Goal: Feedback & Contribution: Leave review/rating

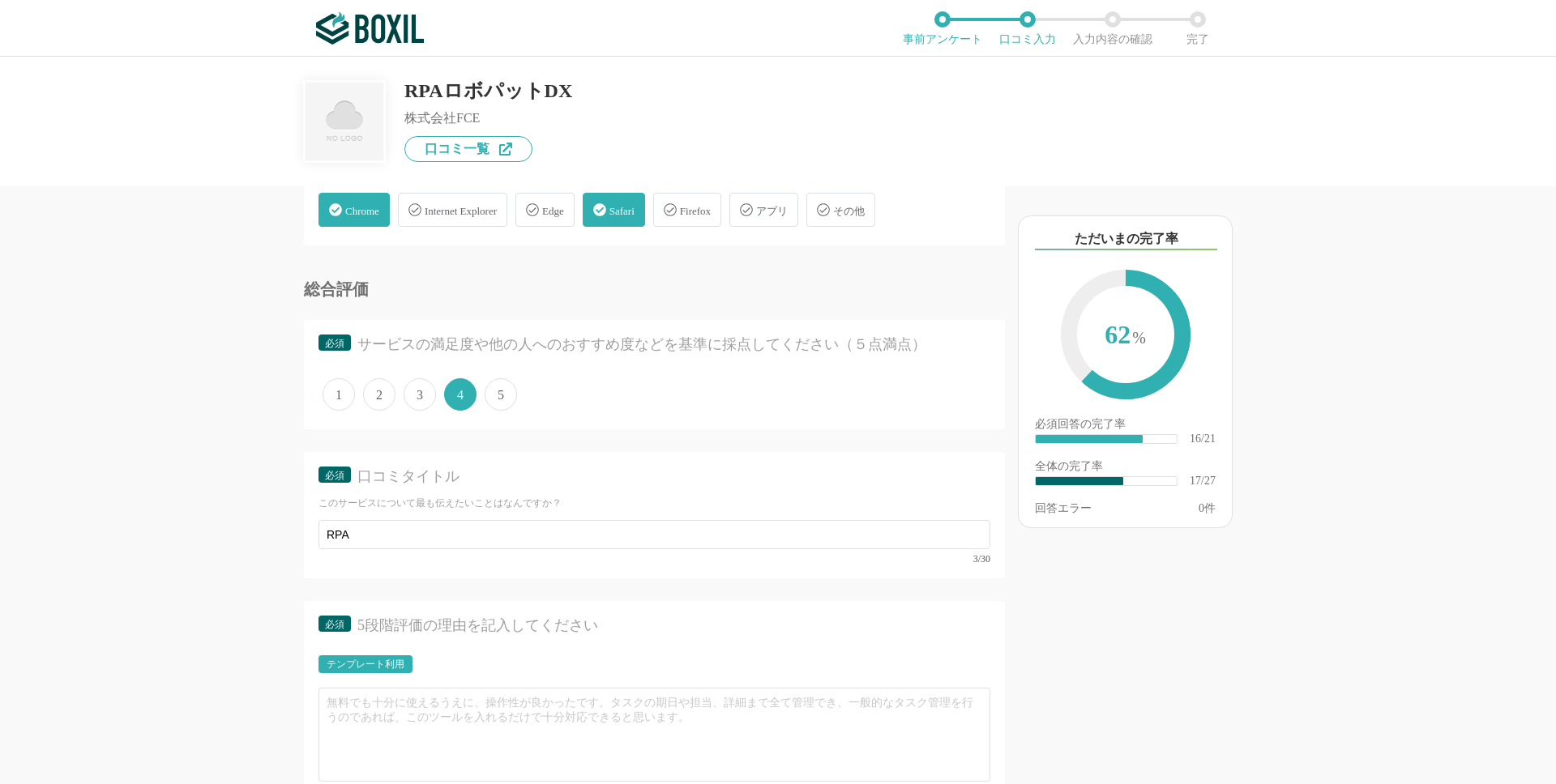
scroll to position [2437, 0]
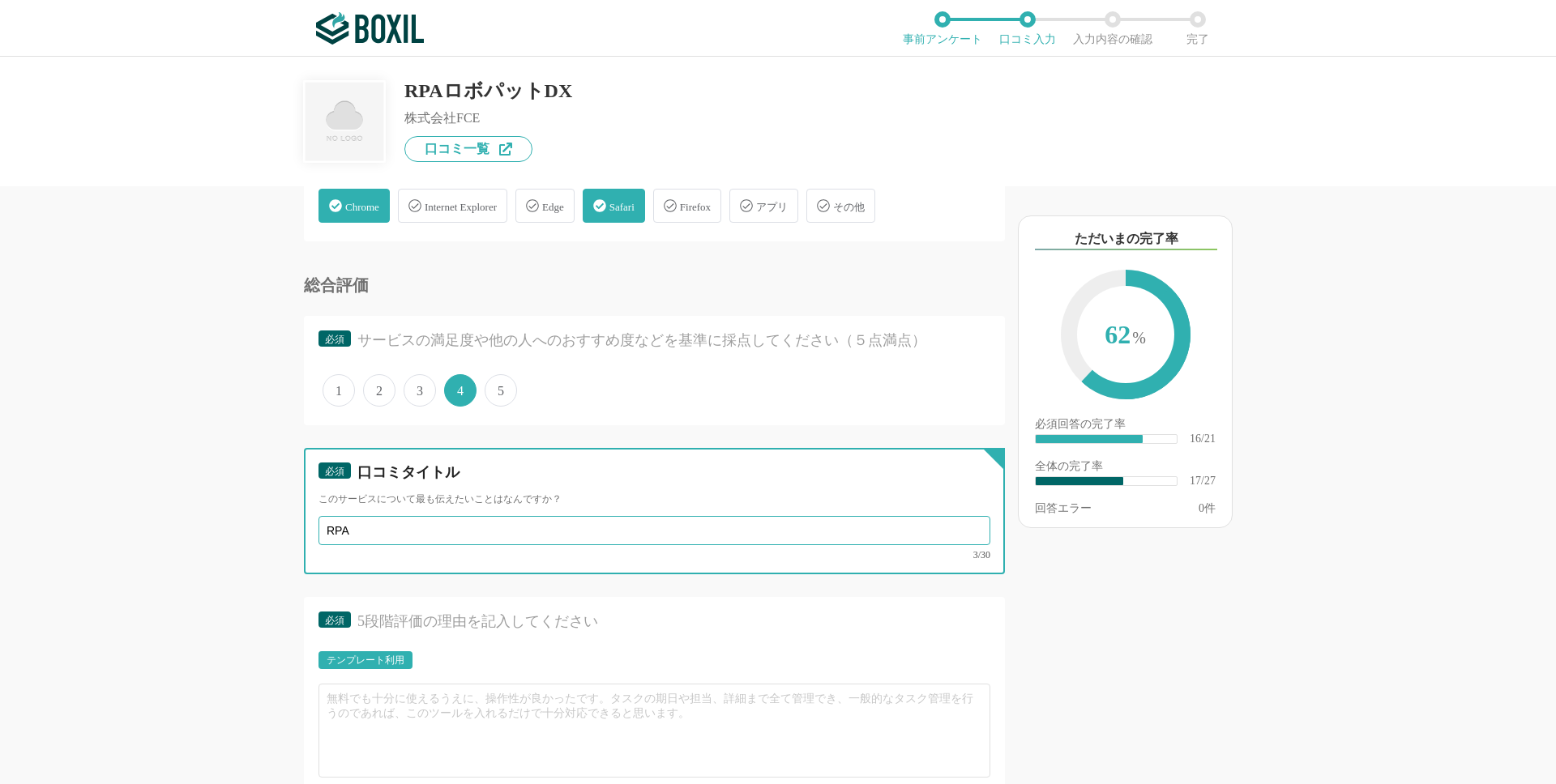
click at [463, 534] on input "RPA" at bounding box center [655, 531] width 672 height 29
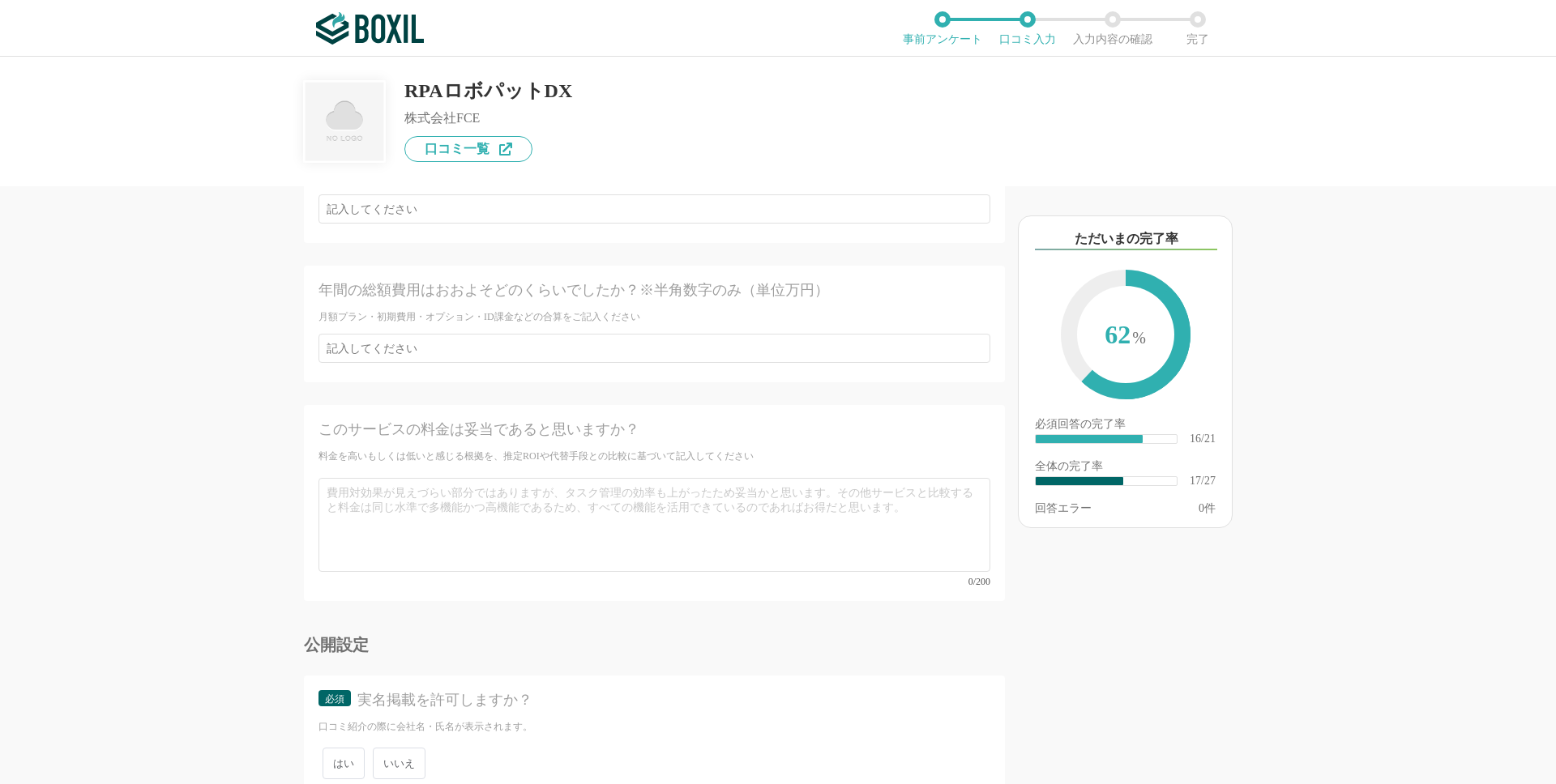
scroll to position [4223, 0]
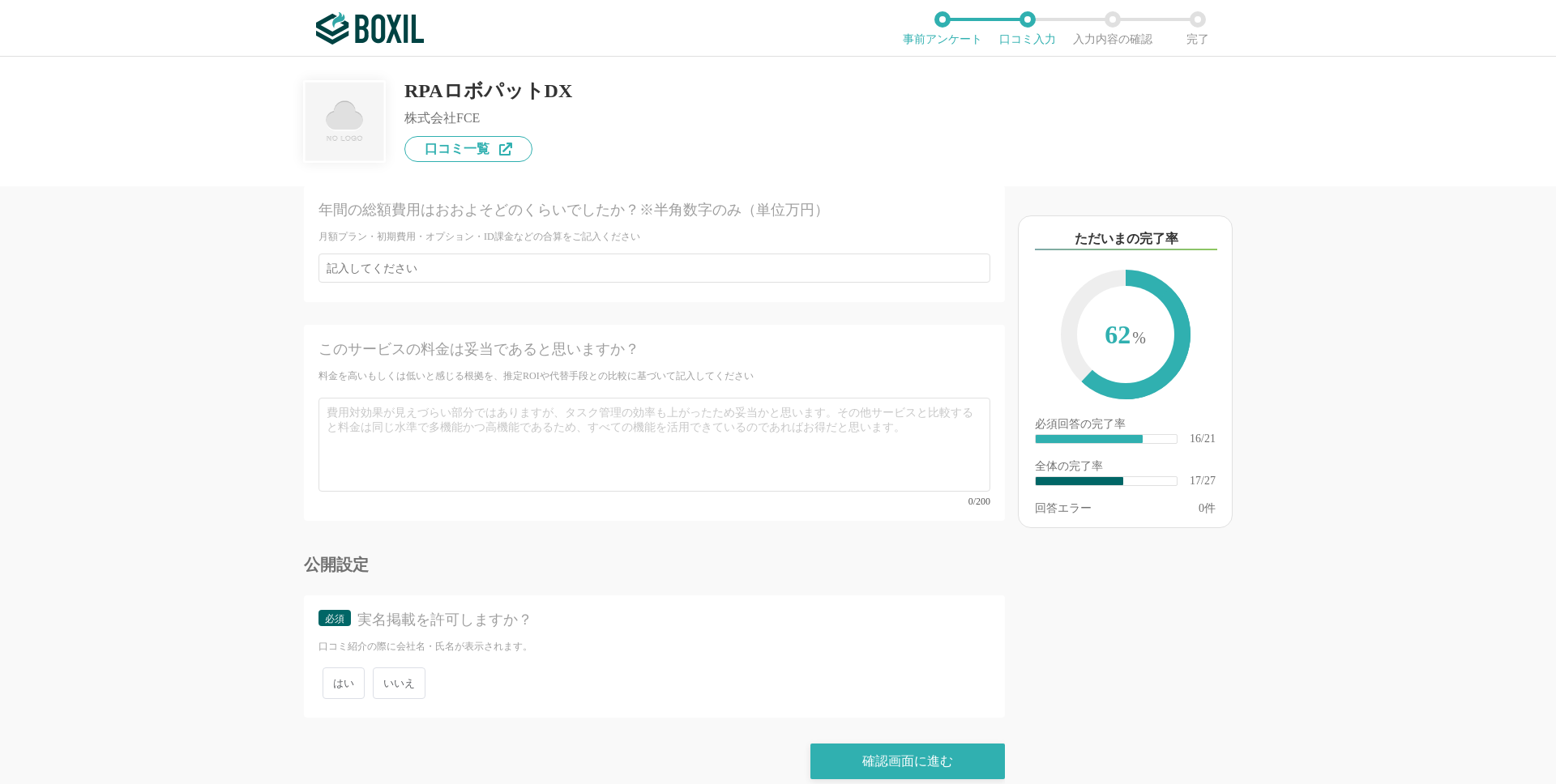
click at [403, 681] on div "はい いいえ" at bounding box center [655, 684] width 672 height 40
click at [412, 668] on span "いいえ" at bounding box center [399, 683] width 52 height 31
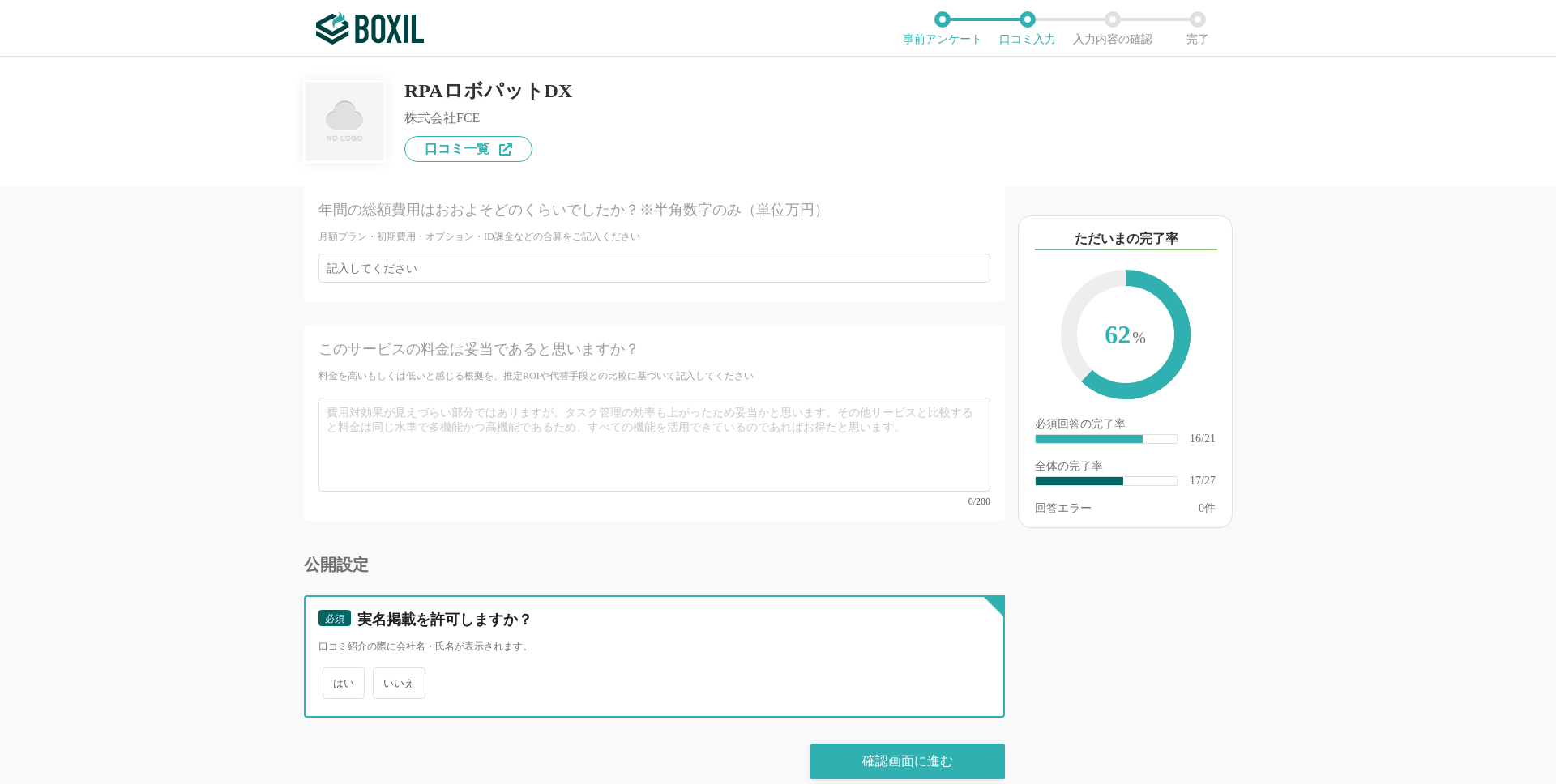
click at [387, 670] on input "いいえ" at bounding box center [382, 675] width 10 height 10
radio input "true"
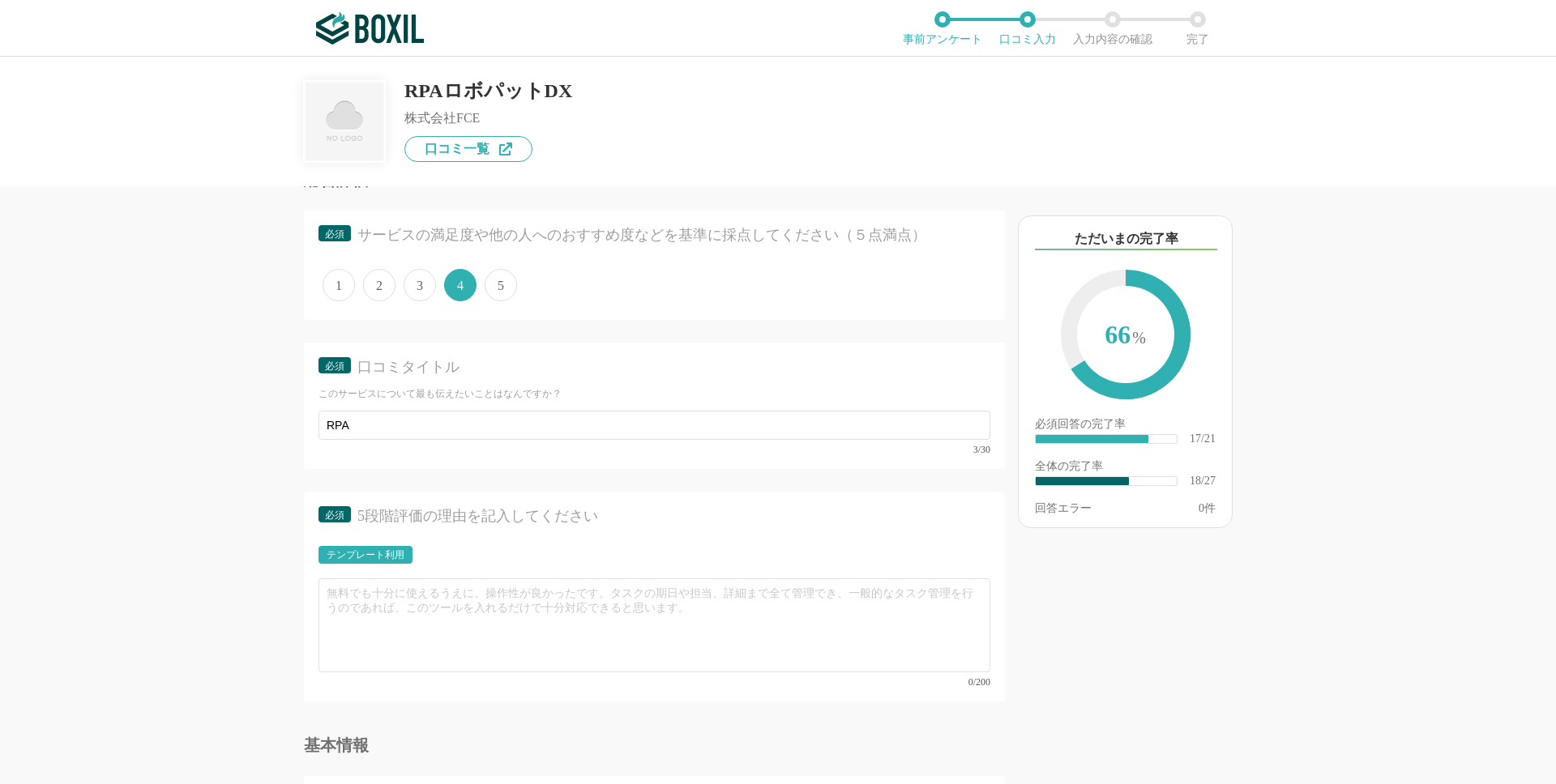
scroll to position [2540, 0]
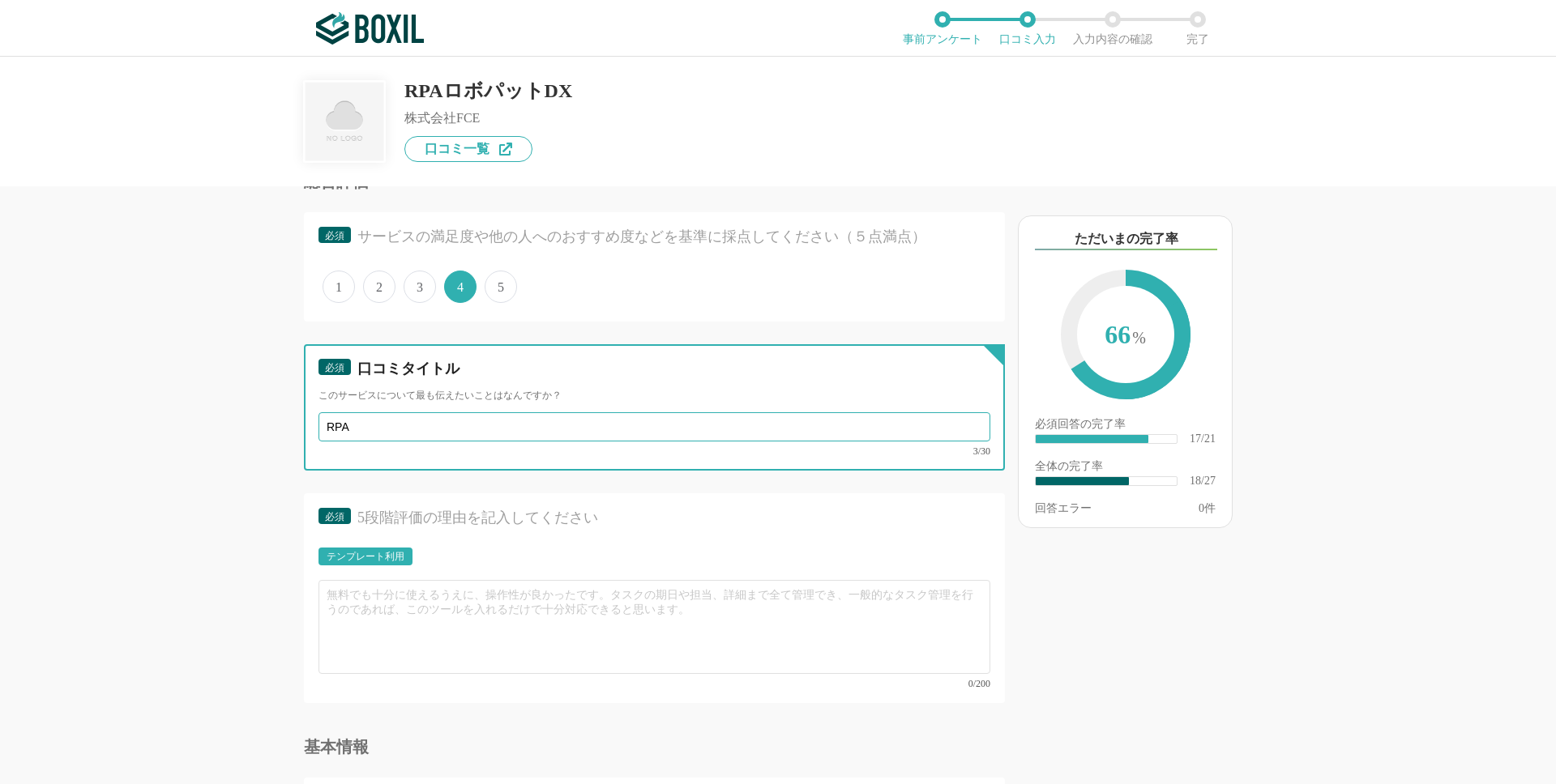
click at [429, 430] on input "RPA" at bounding box center [655, 427] width 672 height 29
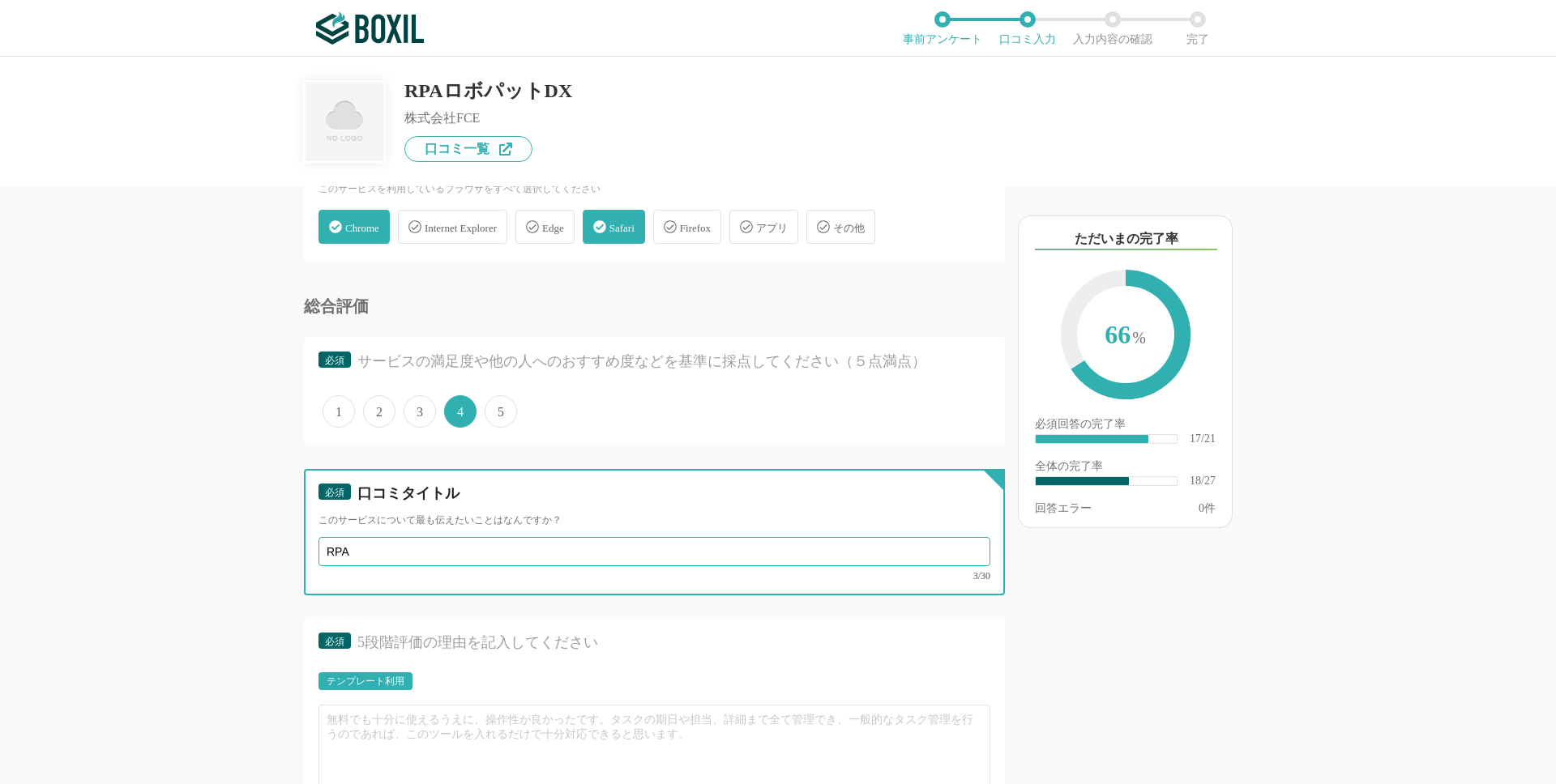
scroll to position [2413, 0]
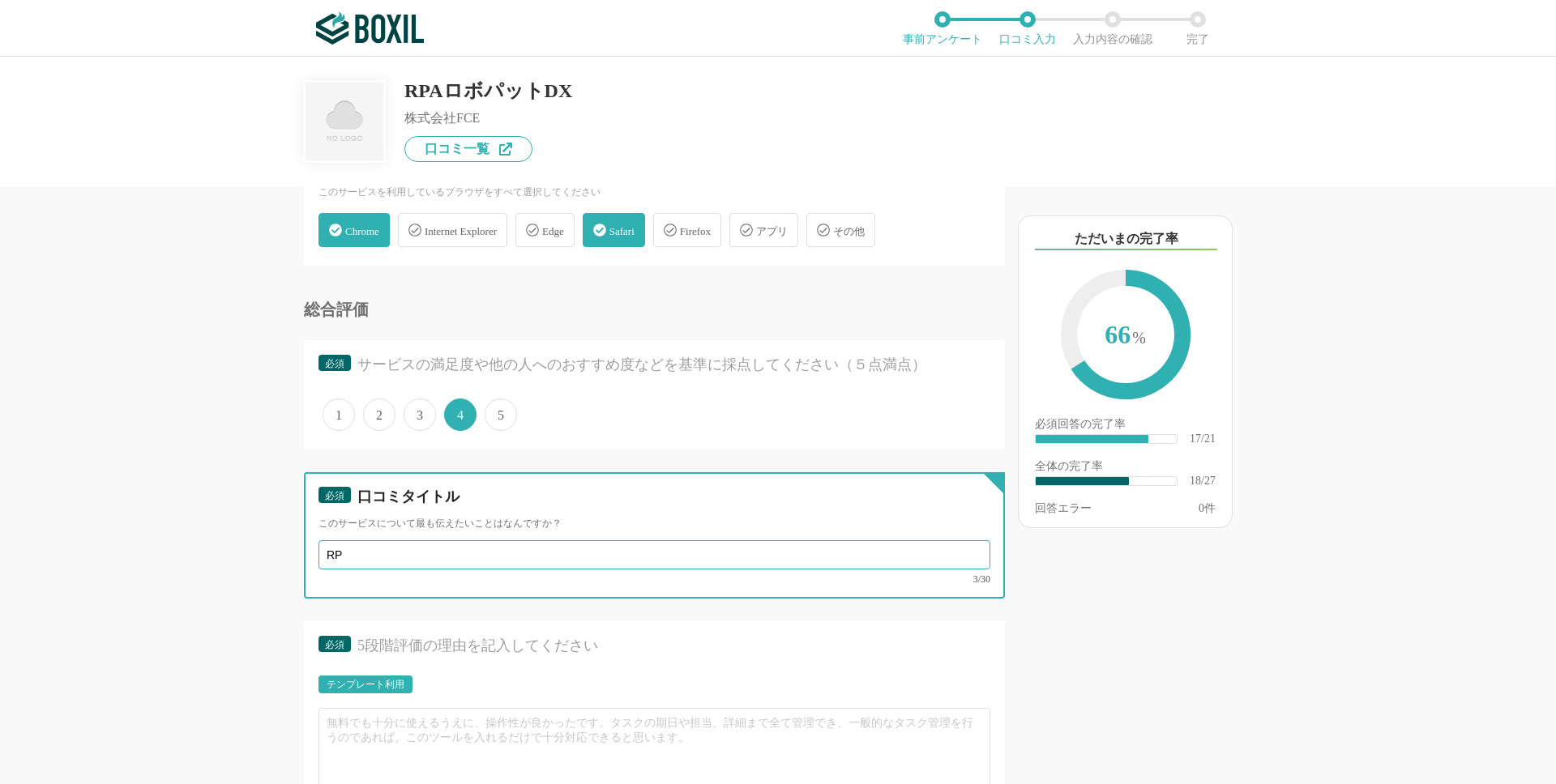
type input "R"
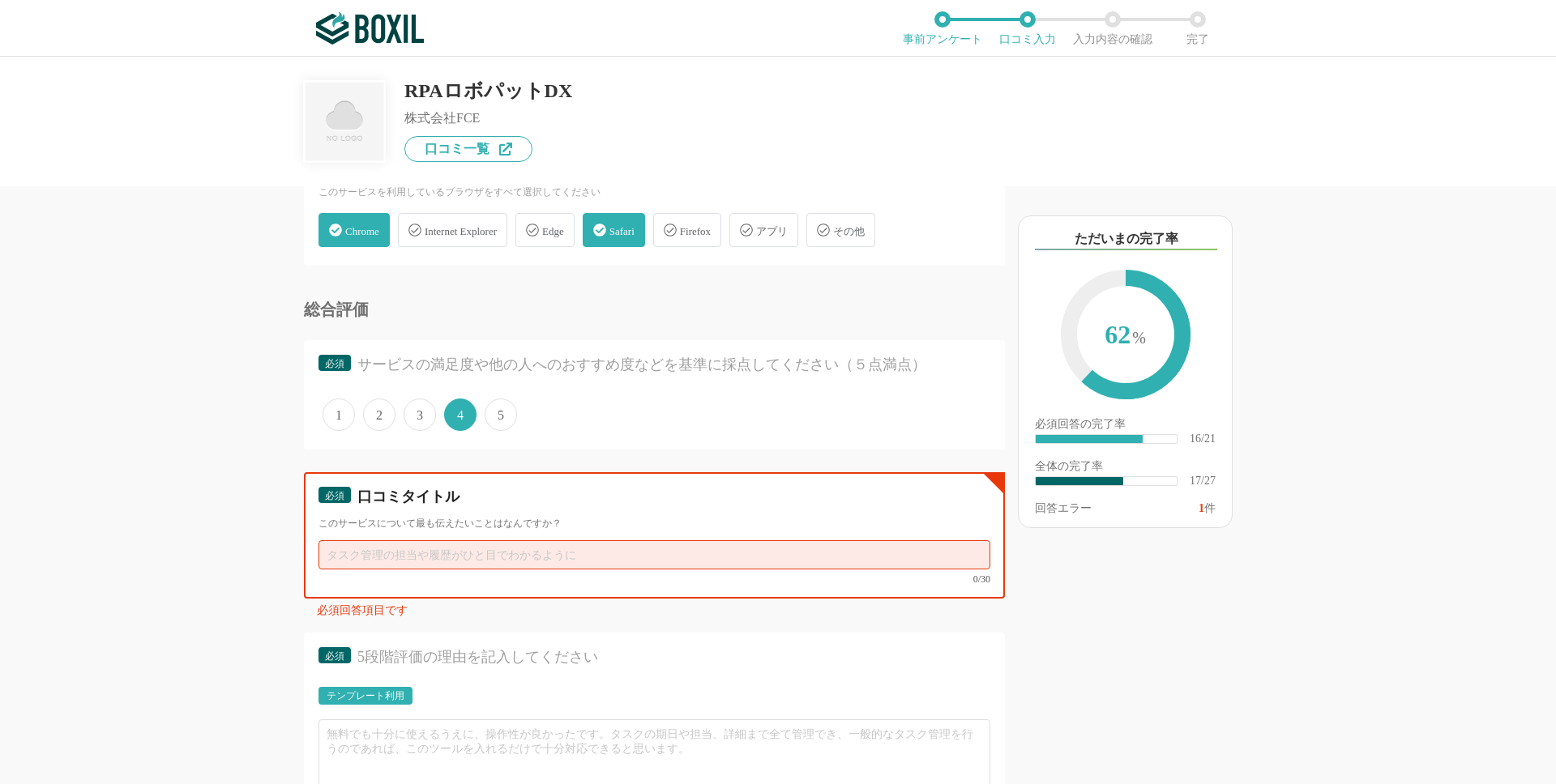
paste input "単純作業から解放！業務効率が一気にアップ"
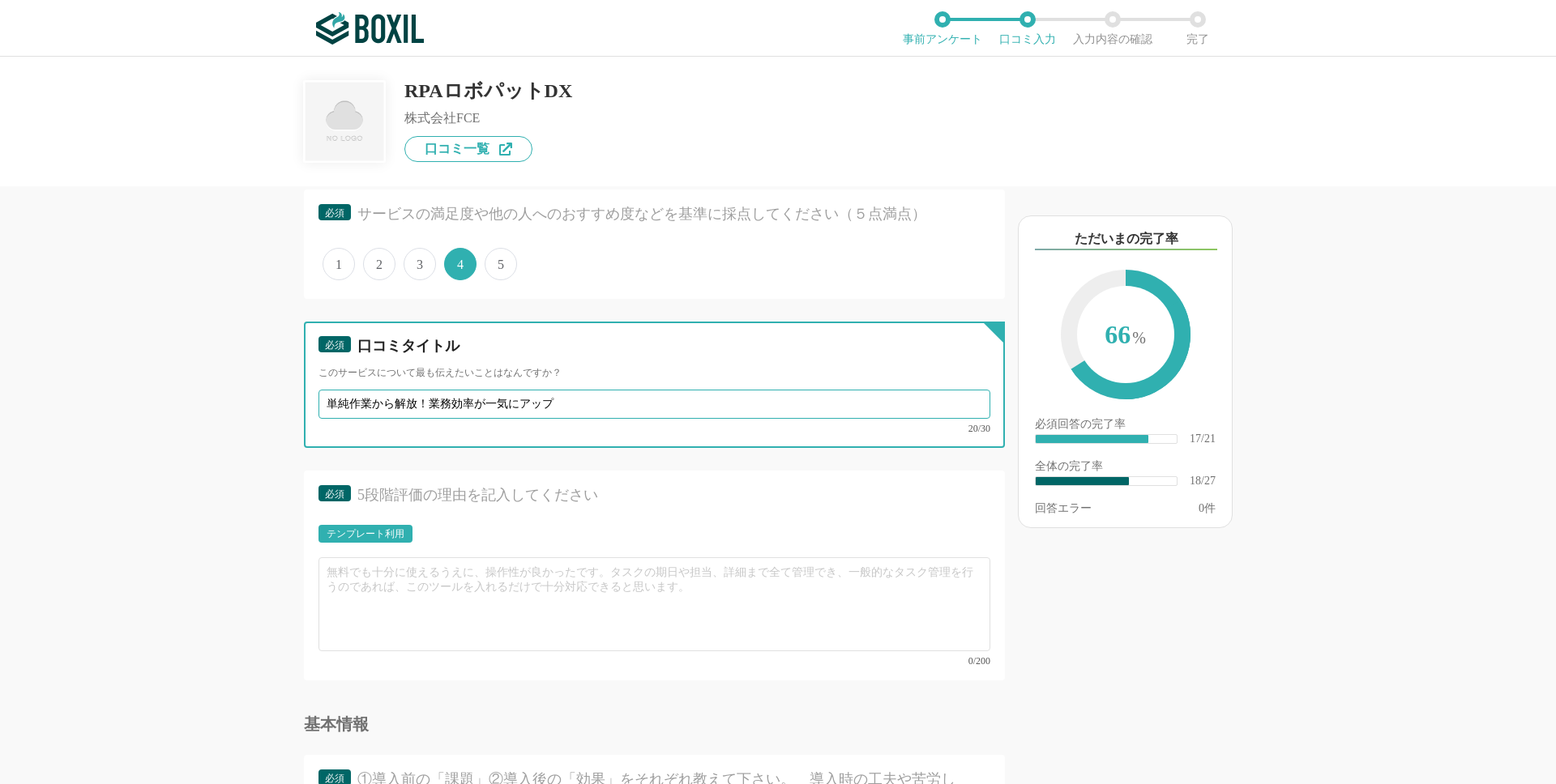
scroll to position [2576, 0]
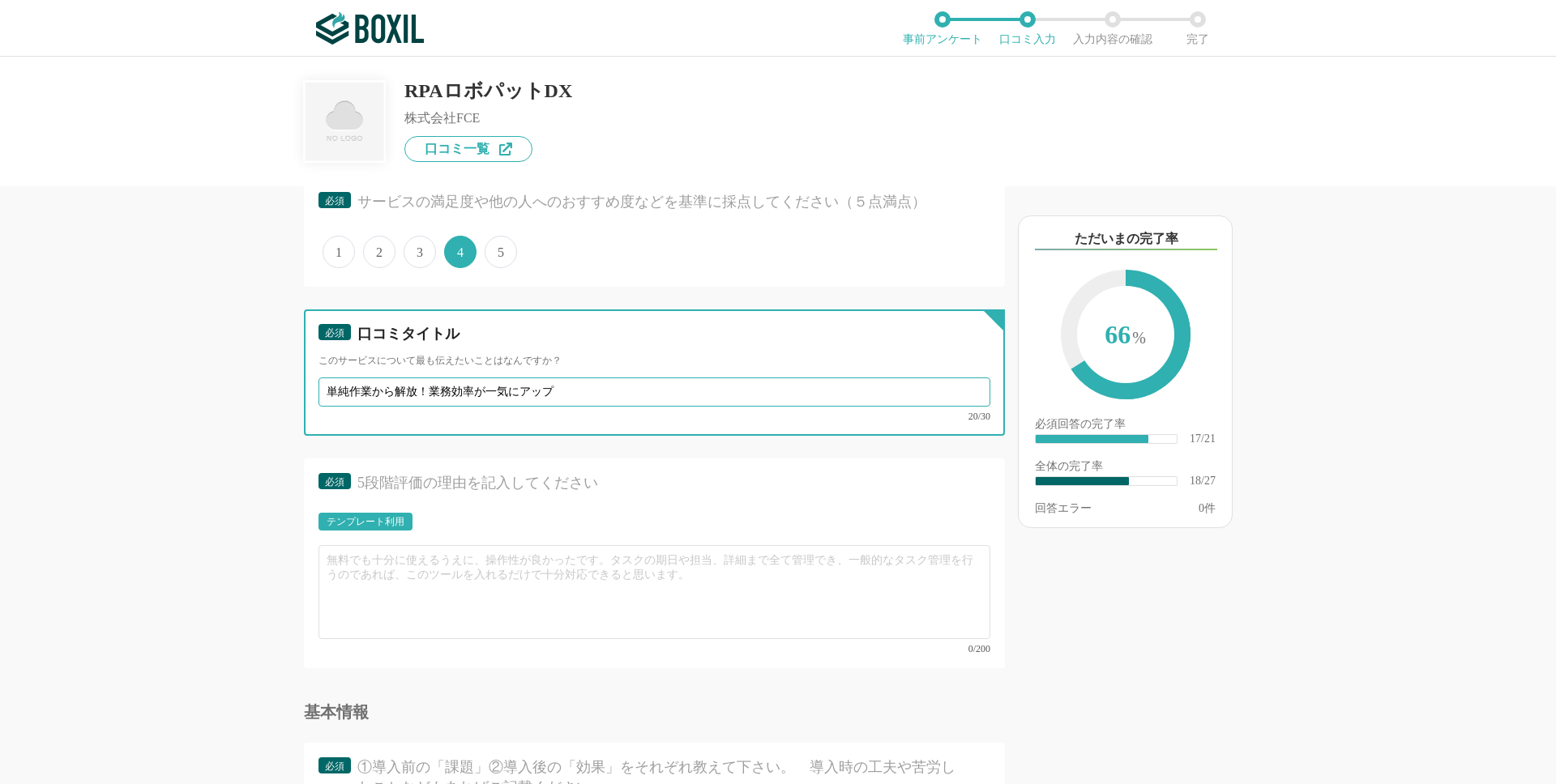
type input "単純作業から解放！業務効率が一気にアップ"
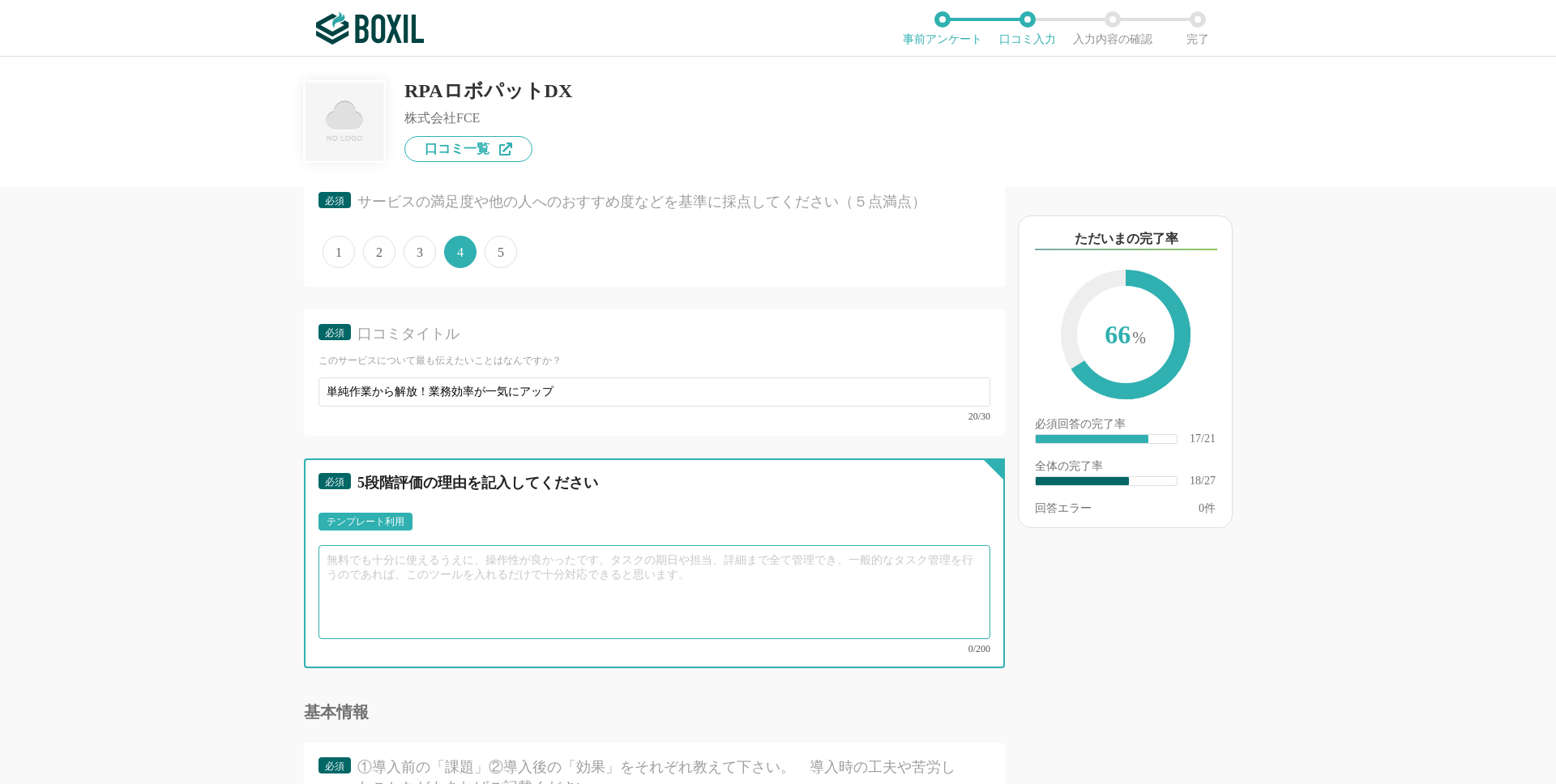
click at [386, 581] on textarea at bounding box center [655, 592] width 672 height 94
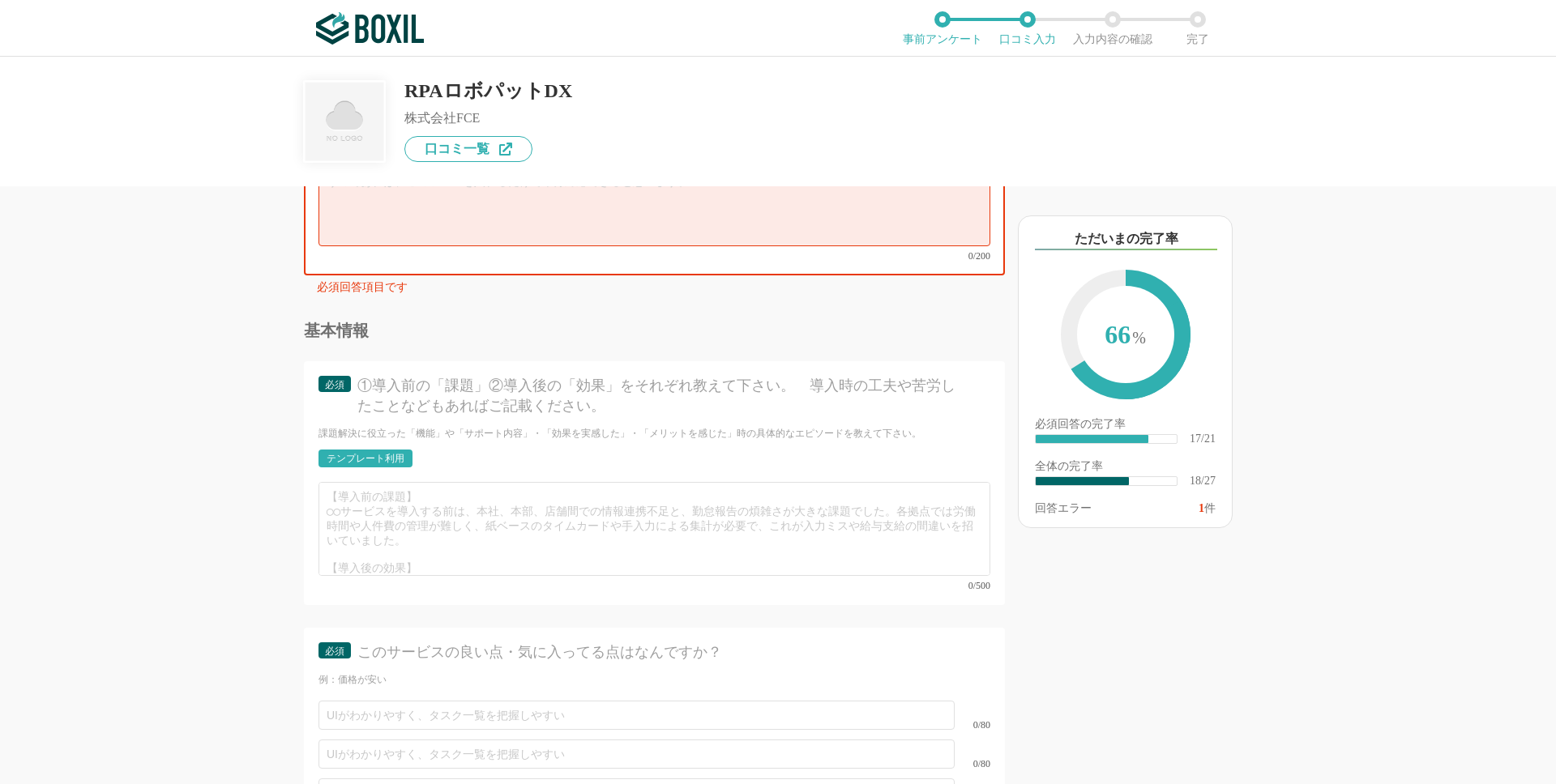
scroll to position [2970, 0]
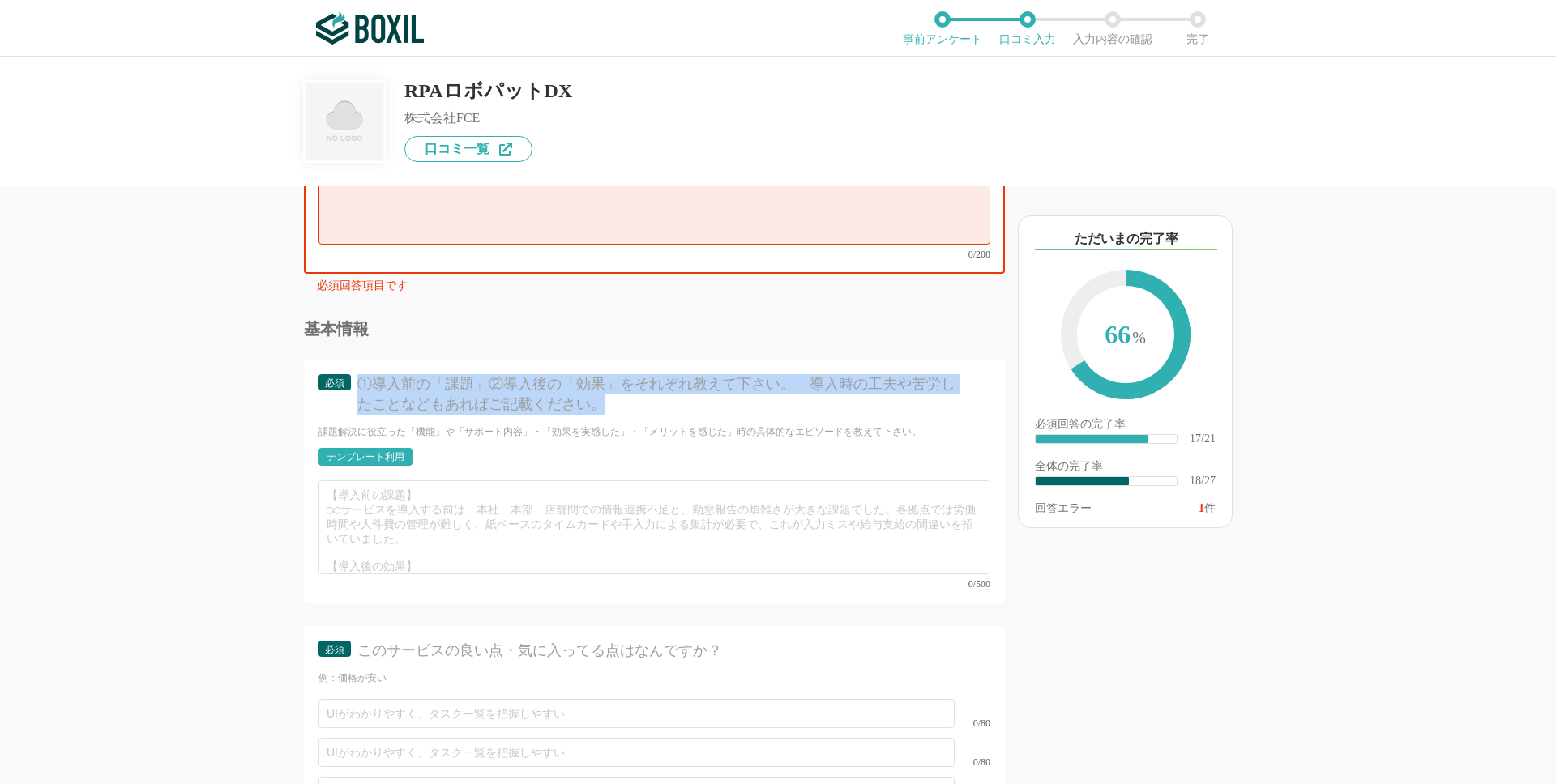
drag, startPoint x: 594, startPoint y: 398, endPoint x: 364, endPoint y: 380, distance: 230.7
click at [364, 380] on div "①導入前の「課題」②導入後の「効果」をそれぞれ教えて下さい。　導入時の工夫や苦労したことなどもあればご記載ください。" at bounding box center [660, 395] width 604 height 41
copy div "①導入前の「課題」②導入後の「効果」をそれぞれ教えて下さい。　導入時の工夫や苦労したことなどもあればご記載ください。"
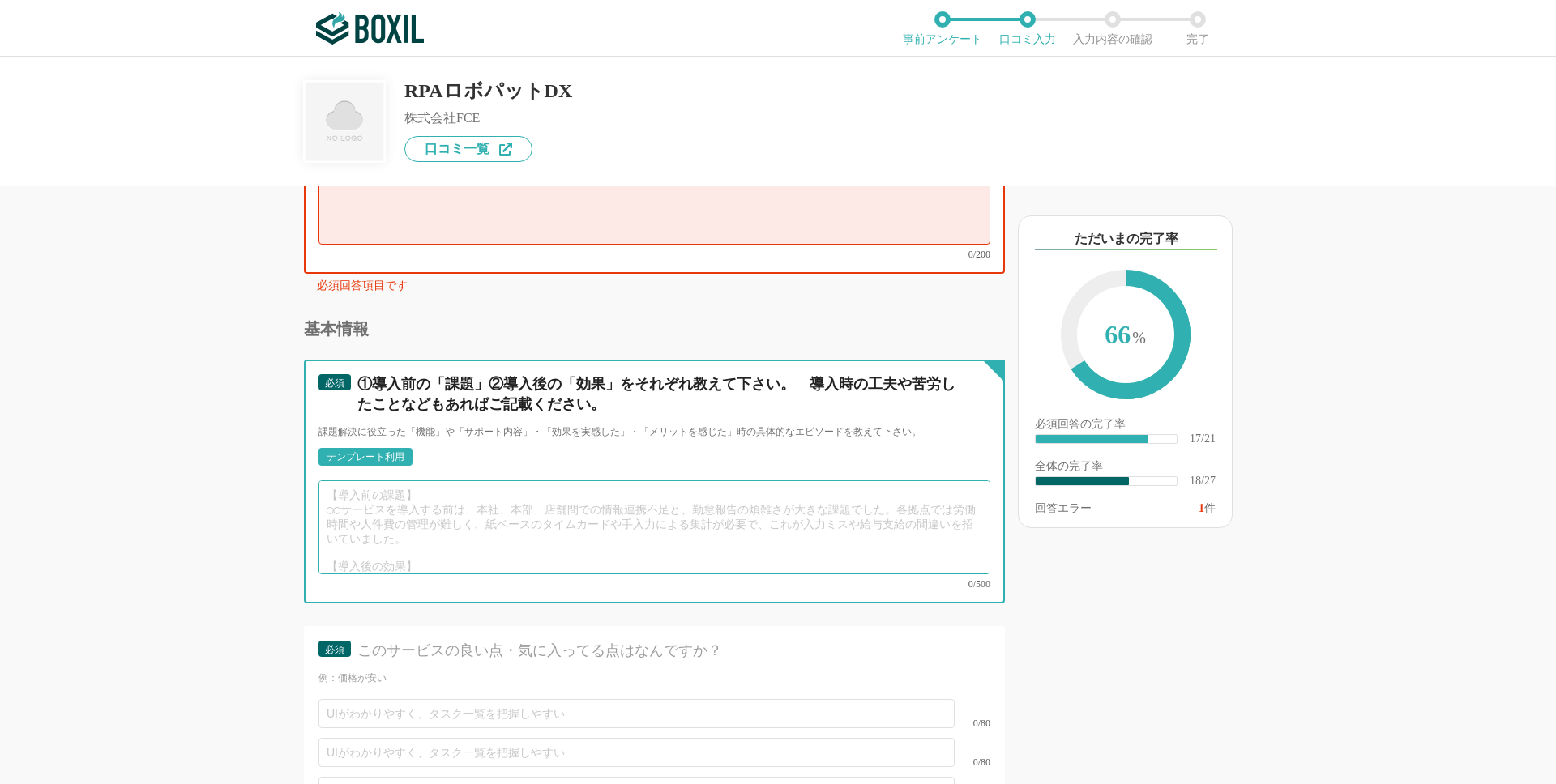
click at [376, 512] on textarea at bounding box center [655, 527] width 672 height 94
paste textarea "れまで手作業で繰り返していた単純業務を自動化でき、業務効率が大幅に向上しました。操作画面もわかりやすく、ITに詳しくない社員でも短期間で使いこなせるようになっ…"
type textarea "れまで手作業で繰り返していた単純業務を自動化でき、業務効率が大幅に向上しました。操作画面もわかりやすく、ITに詳しくない社員でも短期間で使いこなせるようになっ…"
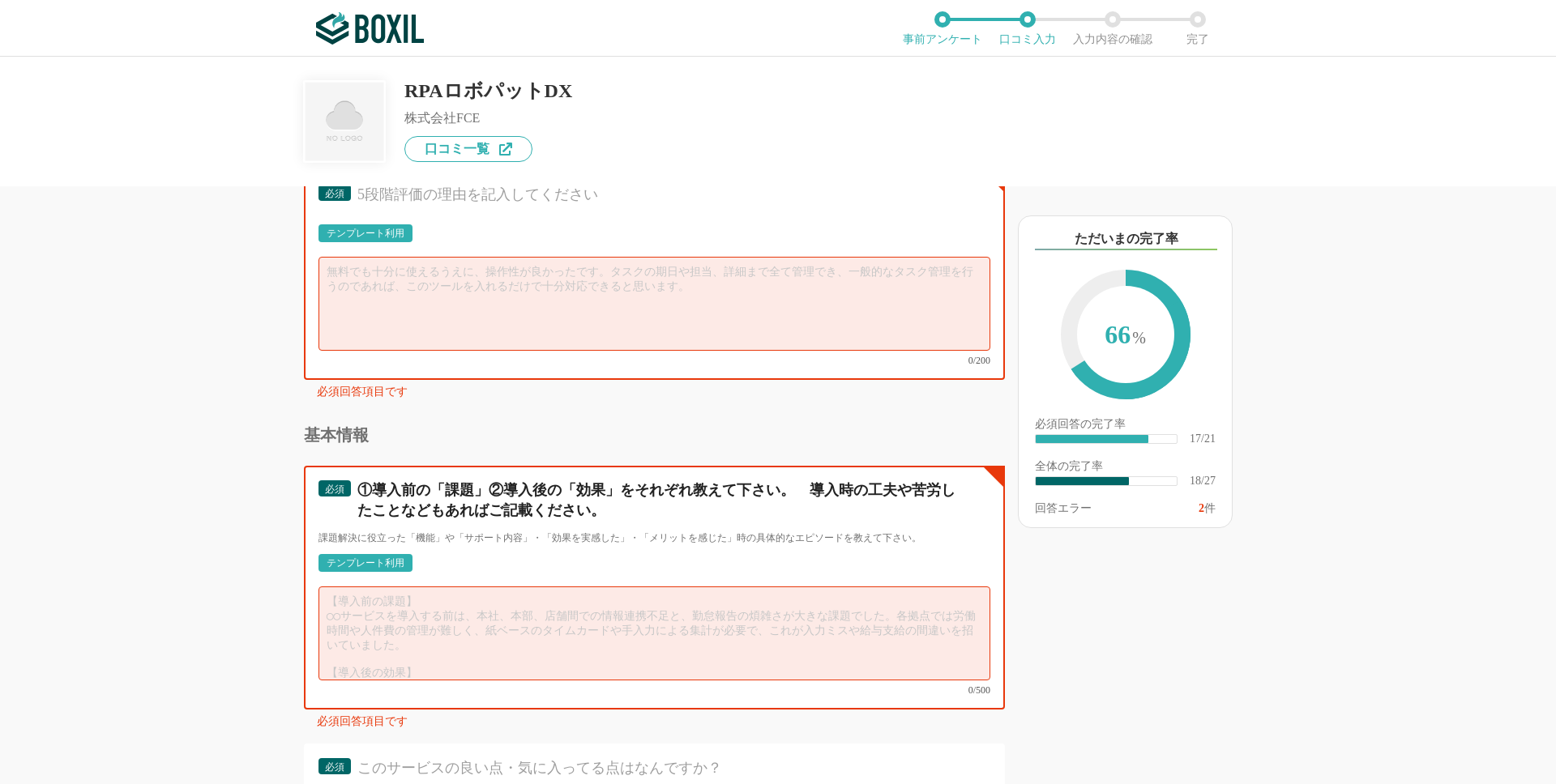
scroll to position [2716, 0]
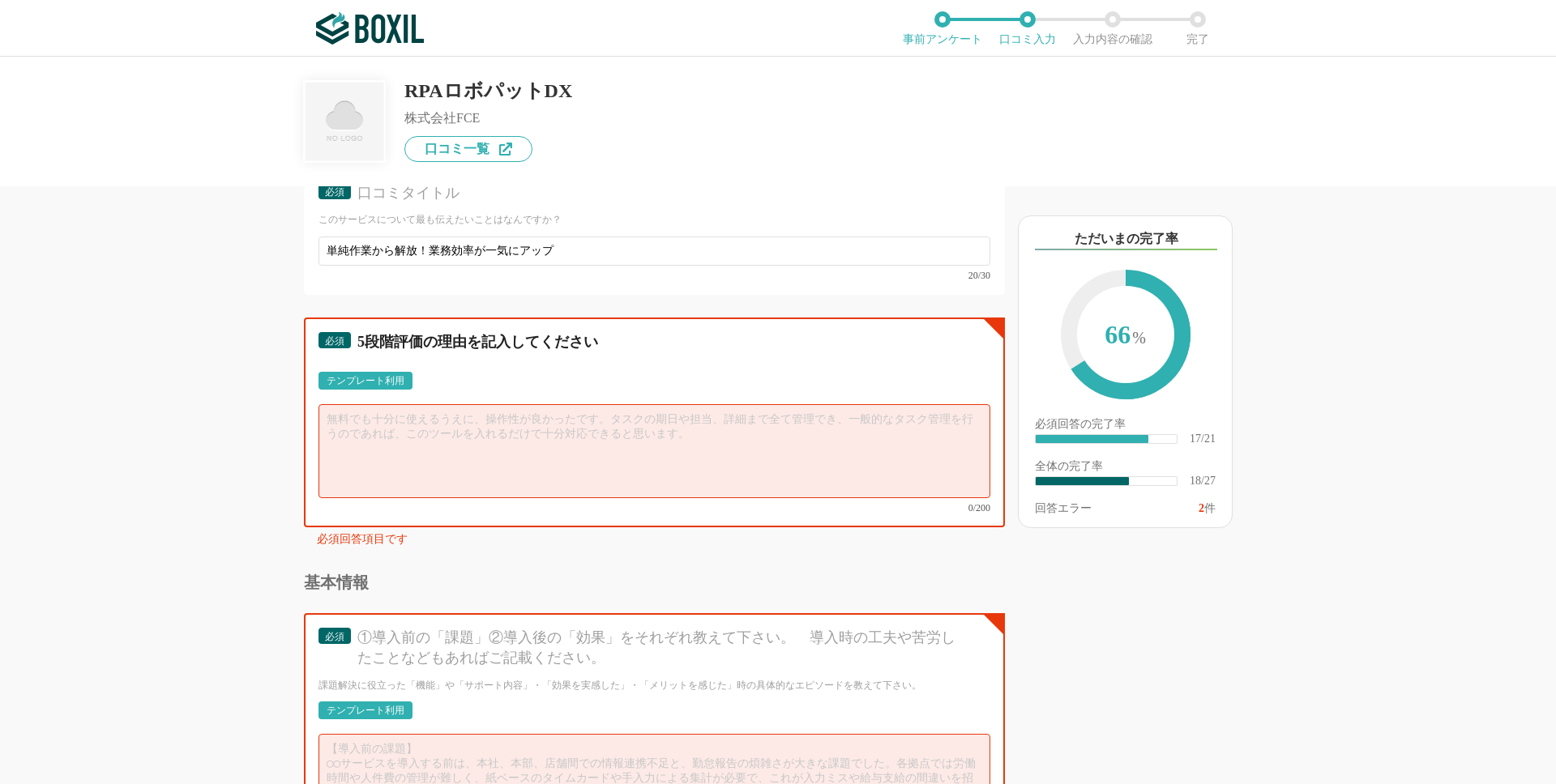
click at [406, 433] on textarea at bounding box center [655, 451] width 672 height 94
paste textarea "れまで手作業で繰り返していた単純業務を自動化でき、業務効率が大幅に向上しました。操作画面もわかりやすく、ITに詳しくない社員でも短期間で使いこなせるようになっ…"
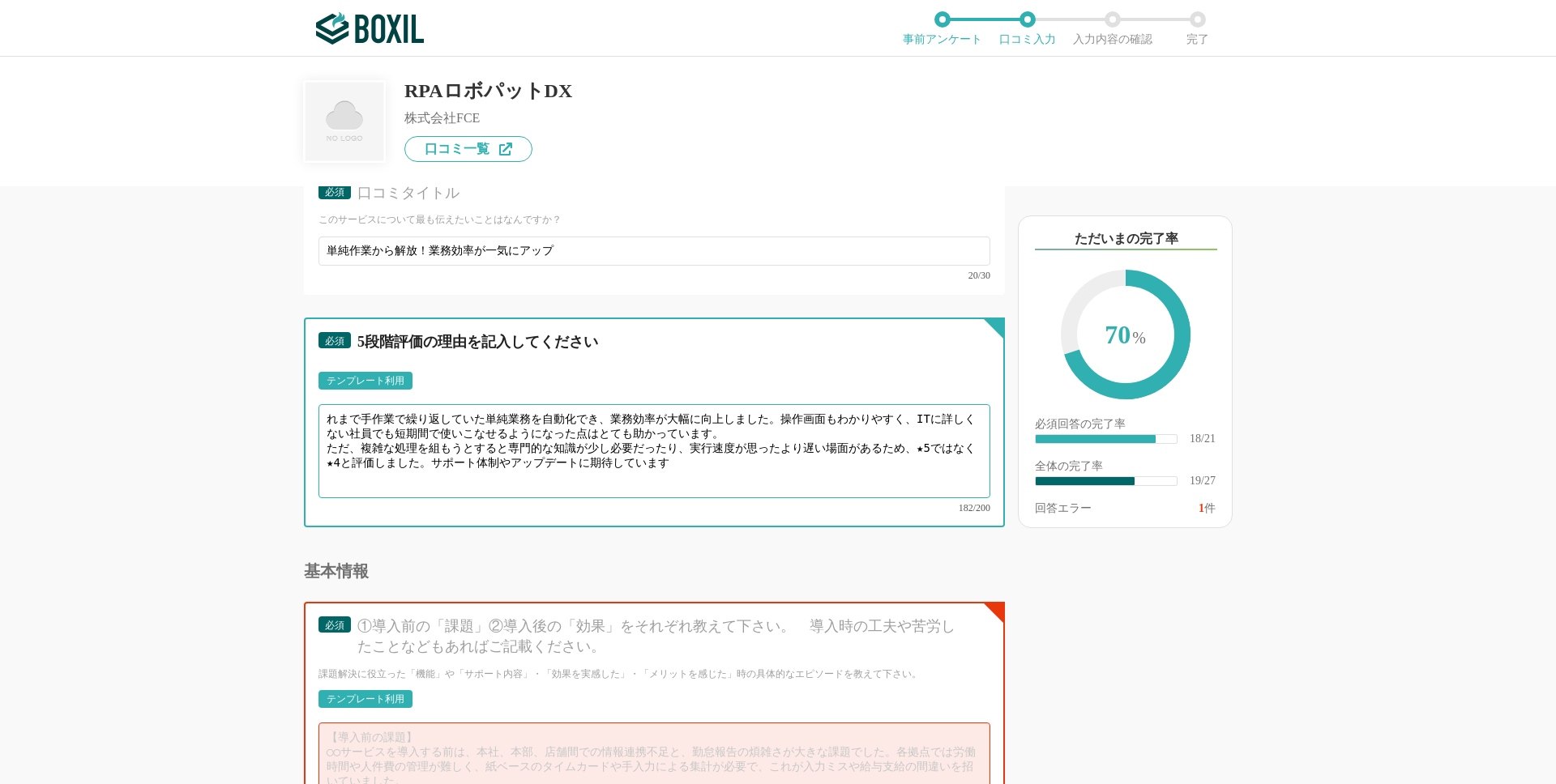
scroll to position [2722, 0]
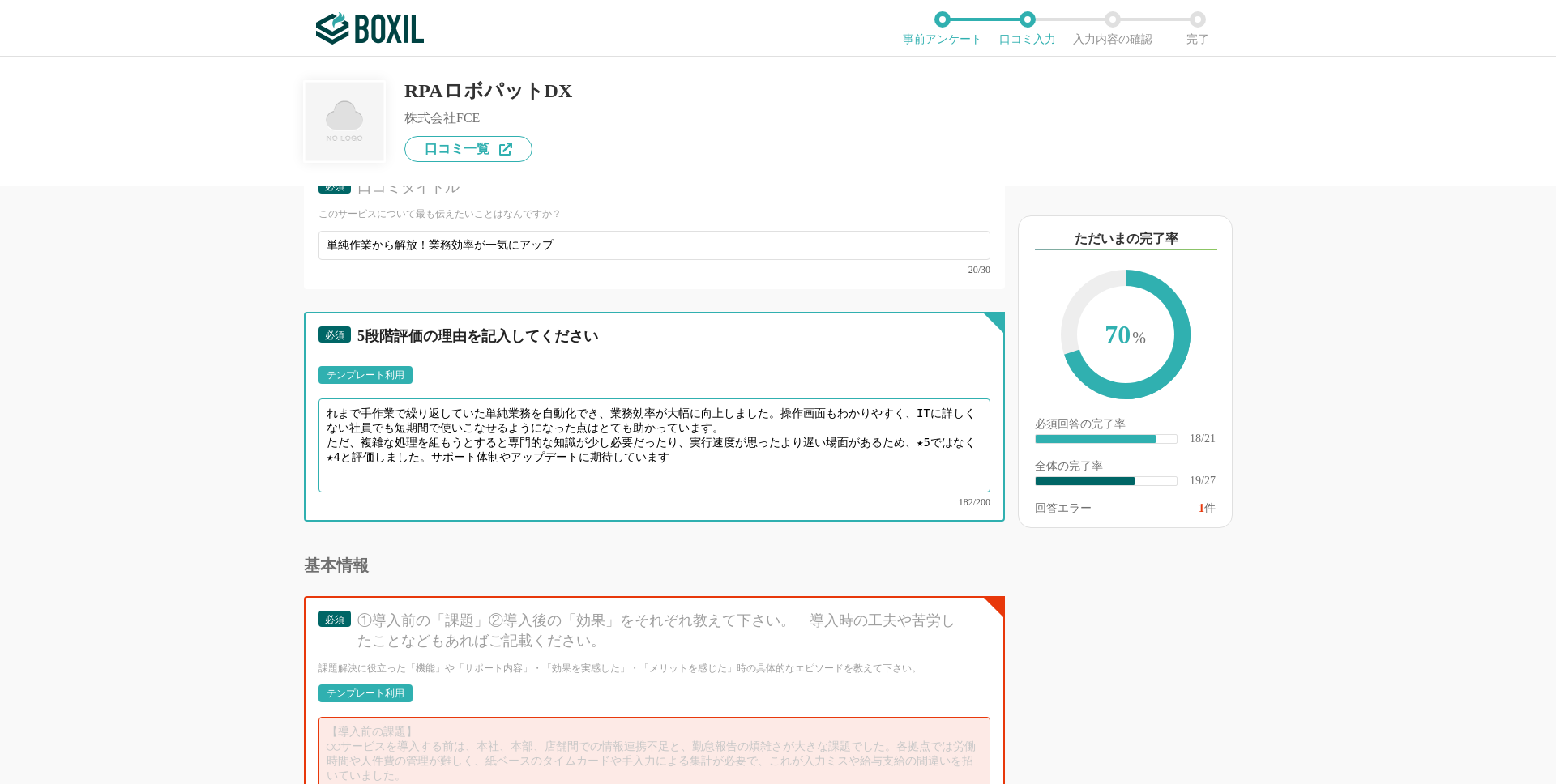
click at [326, 413] on textarea "れまで手作業で繰り返していた単純業務を自動化でき、業務効率が大幅に向上しました。操作画面もわかりやすく、ITに詳しくない社員でも短期間で使いこなせるようになっ…" at bounding box center [655, 445] width 672 height 94
type textarea "これまで手作業で繰り返していた単純業務を自動化でき、業務効率が大幅に向上しました。操作画面もわかりやすく、ITに詳しくない社員でも短期間で使いこなせるようにな…"
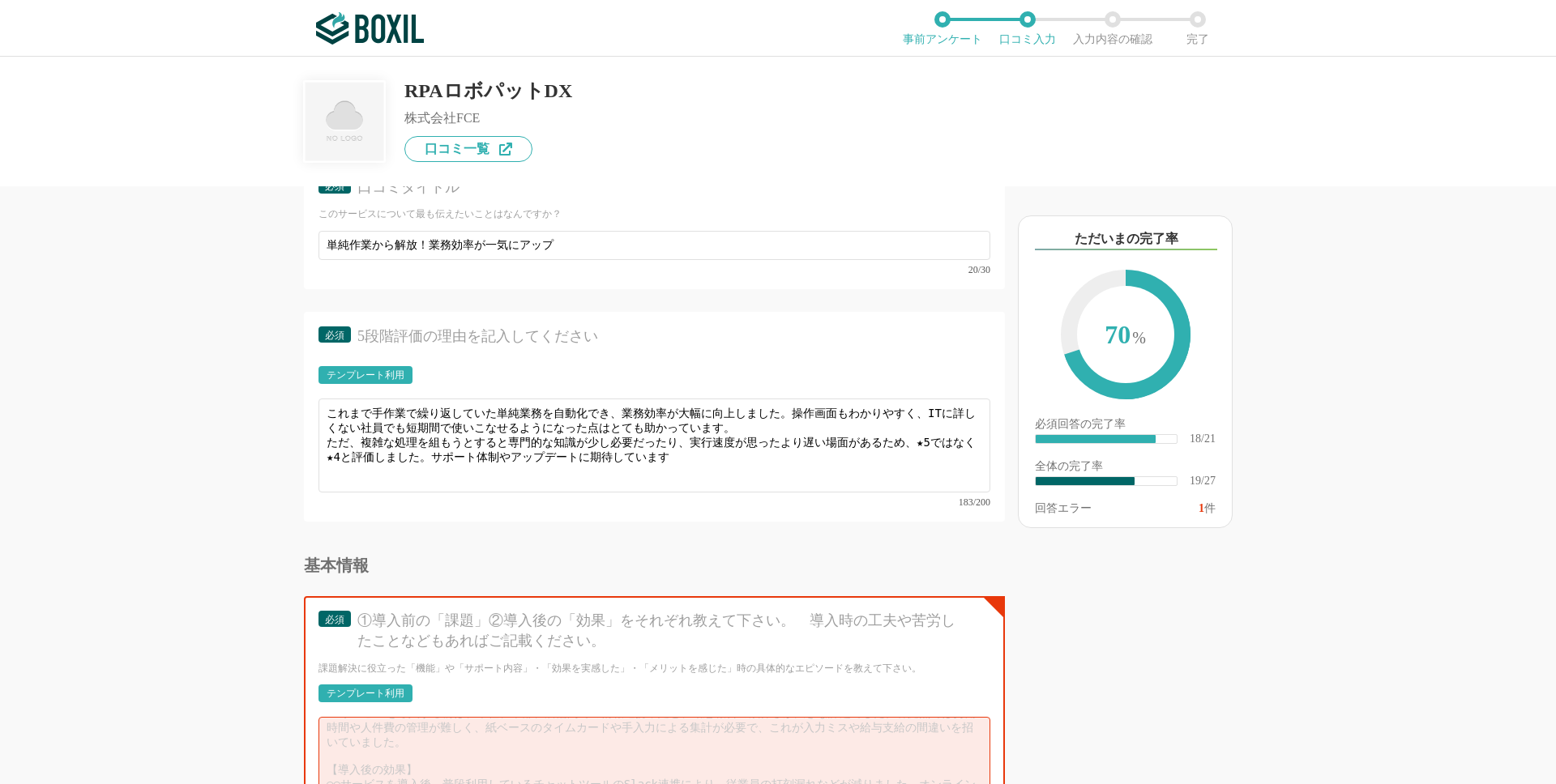
scroll to position [36, 0]
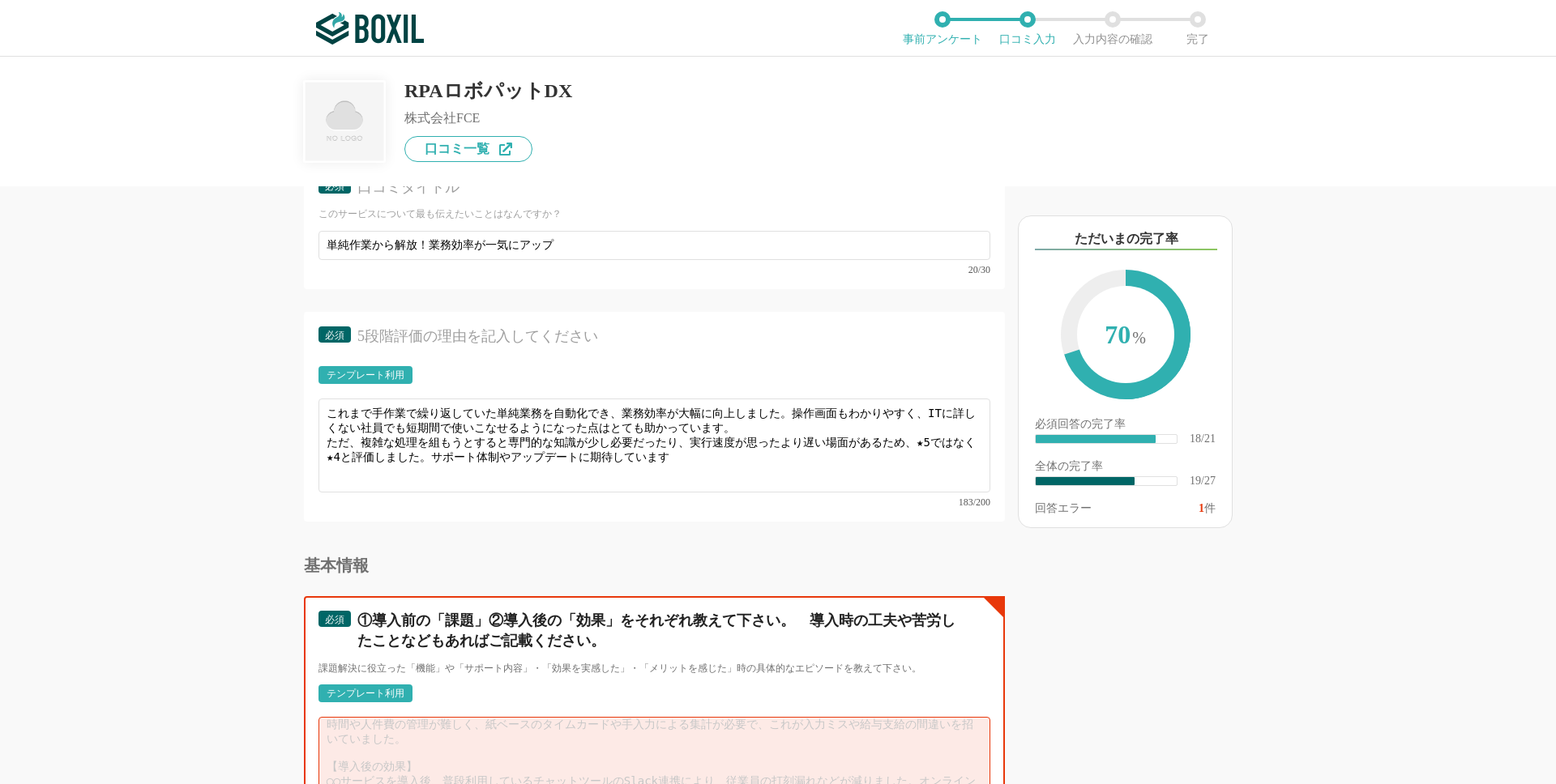
click at [419, 748] on textarea at bounding box center [655, 764] width 672 height 94
paste textarea "①導入前の課題 ・日々のルーティン業務（データ入力や転記作業、定型的な確認作業など）に多くの時間が割かれ、担当者が本来取り組むべき業務に集中できない状況があり…"
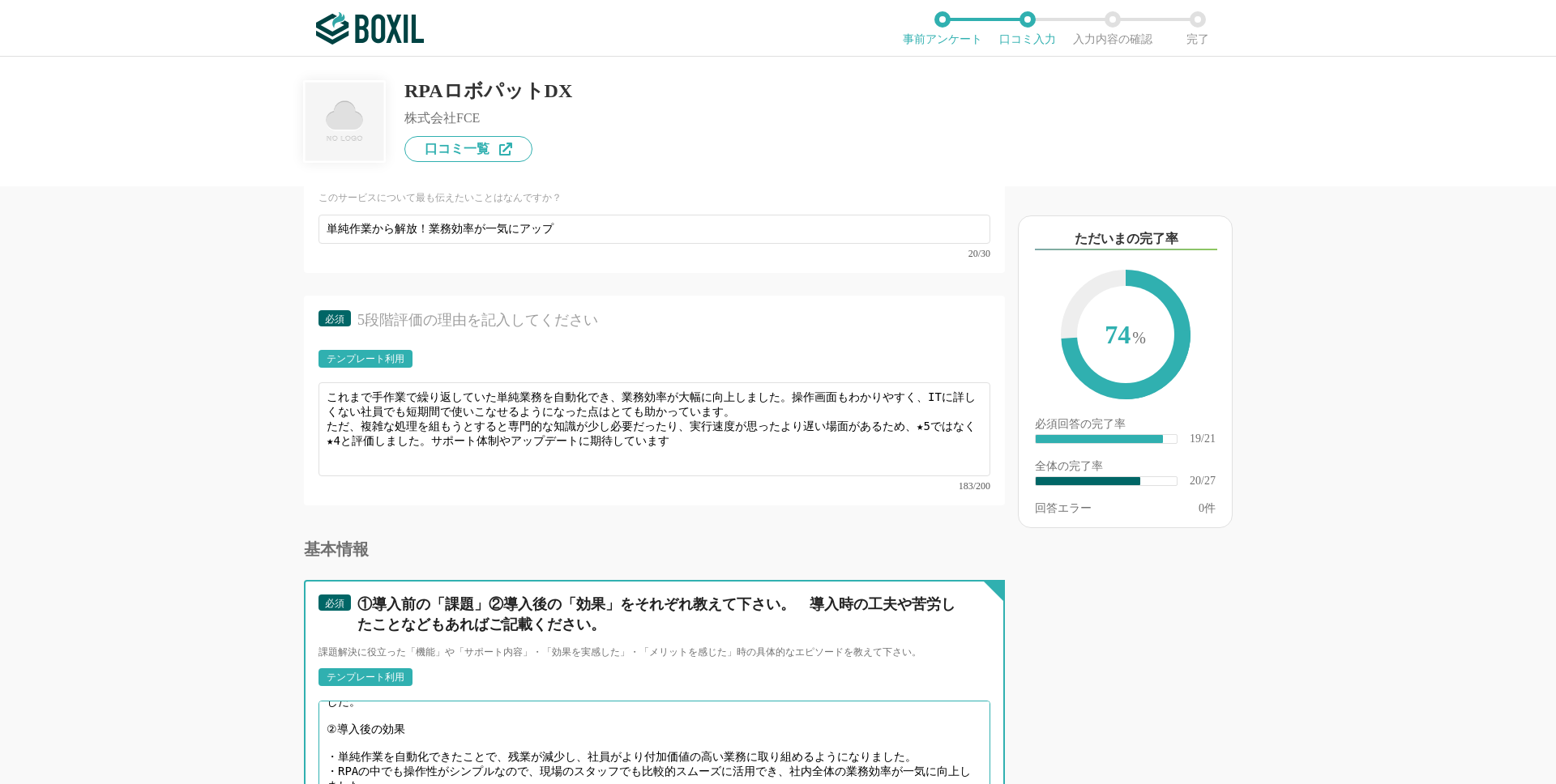
scroll to position [97, 0]
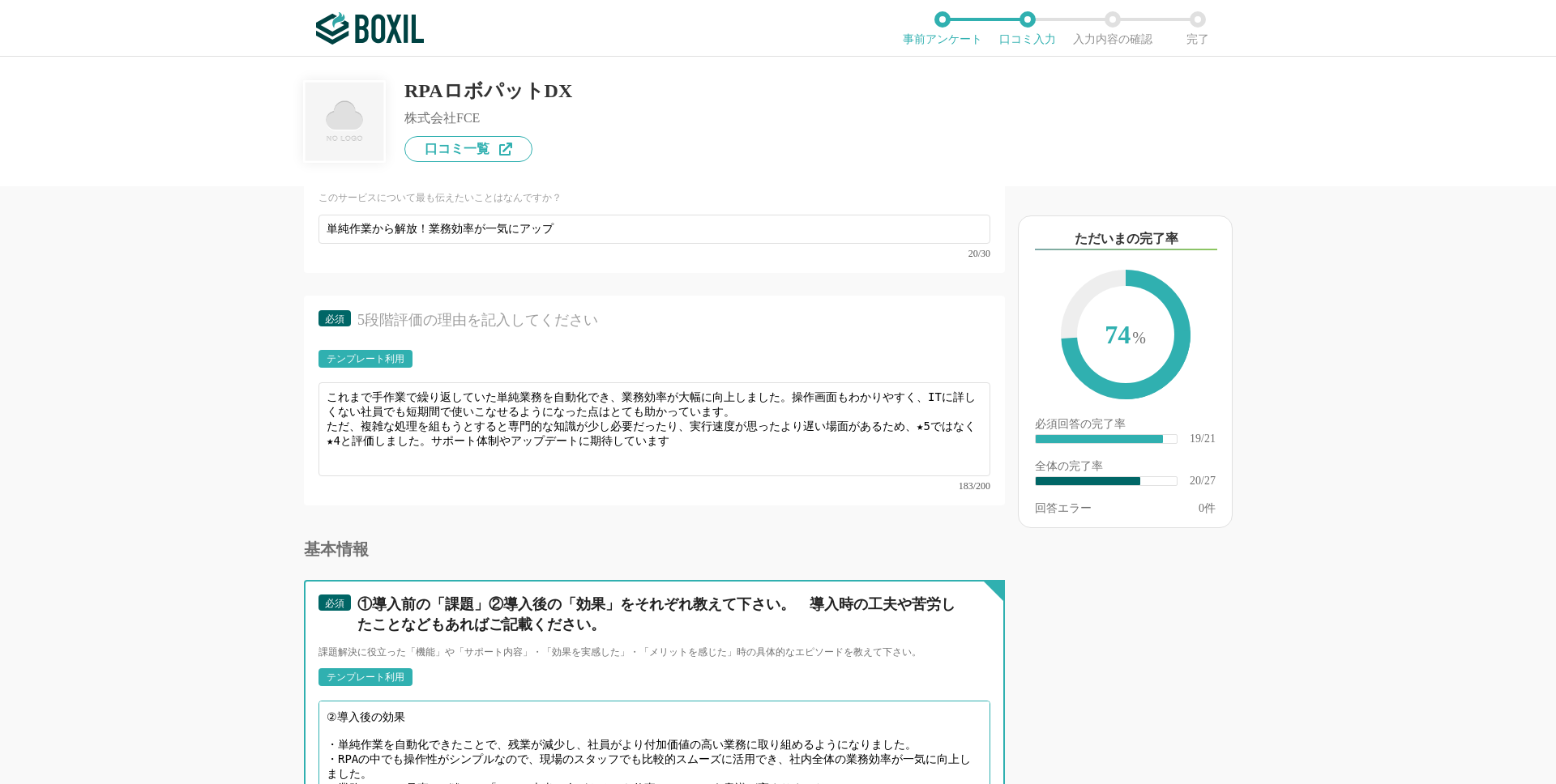
drag, startPoint x: 589, startPoint y: 768, endPoint x: 329, endPoint y: 754, distance: 260.4
click at [329, 754] on textarea "①導入前の課題 ・日々のルーティン業務（データ入力や転記作業、定型的な確認作業など）に多くの時間が割かれ、担当者が本来取り組むべき業務に集中できない状況があり…" at bounding box center [655, 748] width 672 height 94
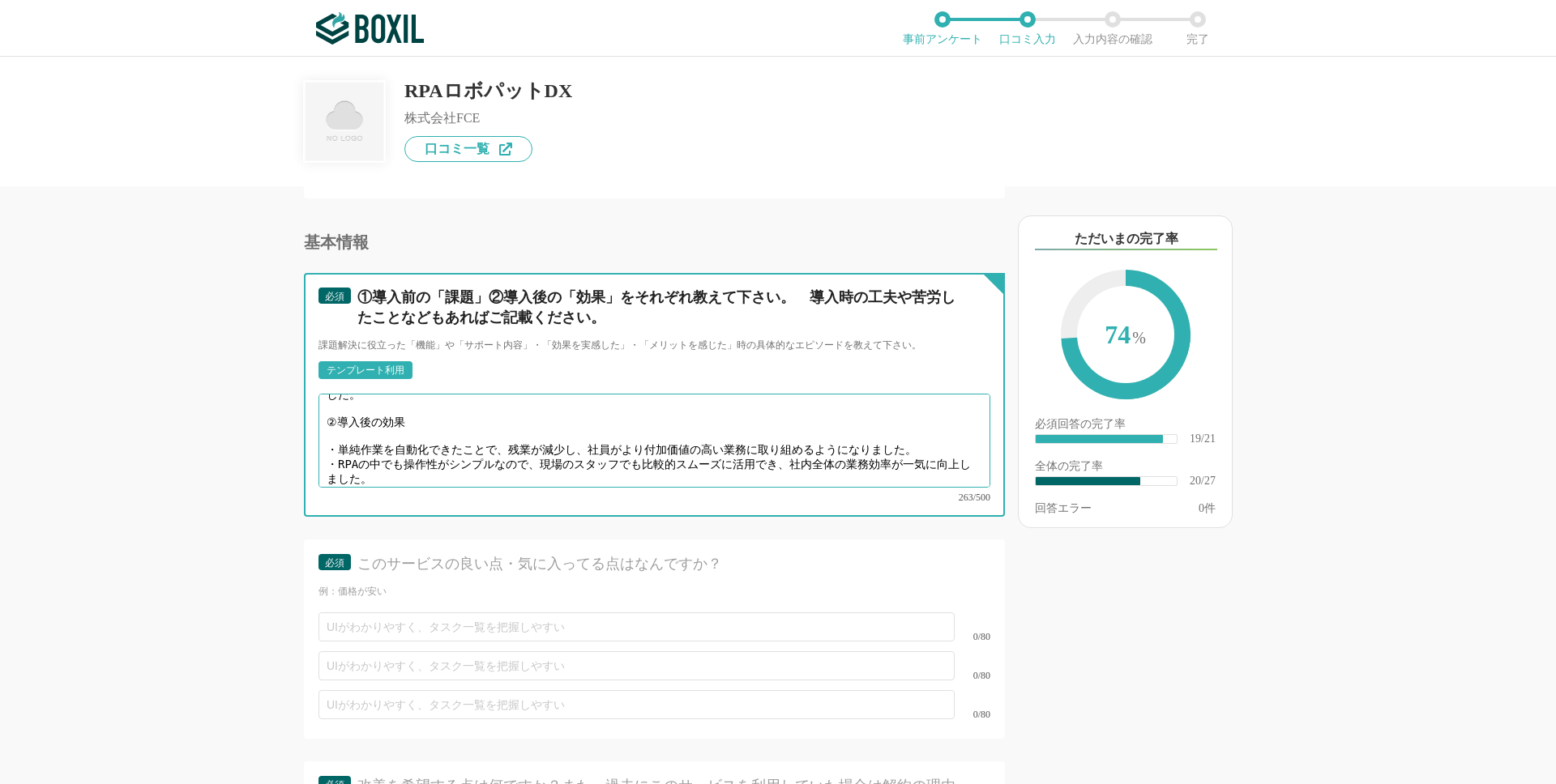
scroll to position [3048, 0]
type textarea "①導入前の課題 ・日々のルーティン業務（データ入力や転記作業、定型的な確認作業など）に多くの時間が割かれ、担当者が本来取り組むべき業務に集中できない状況があり…"
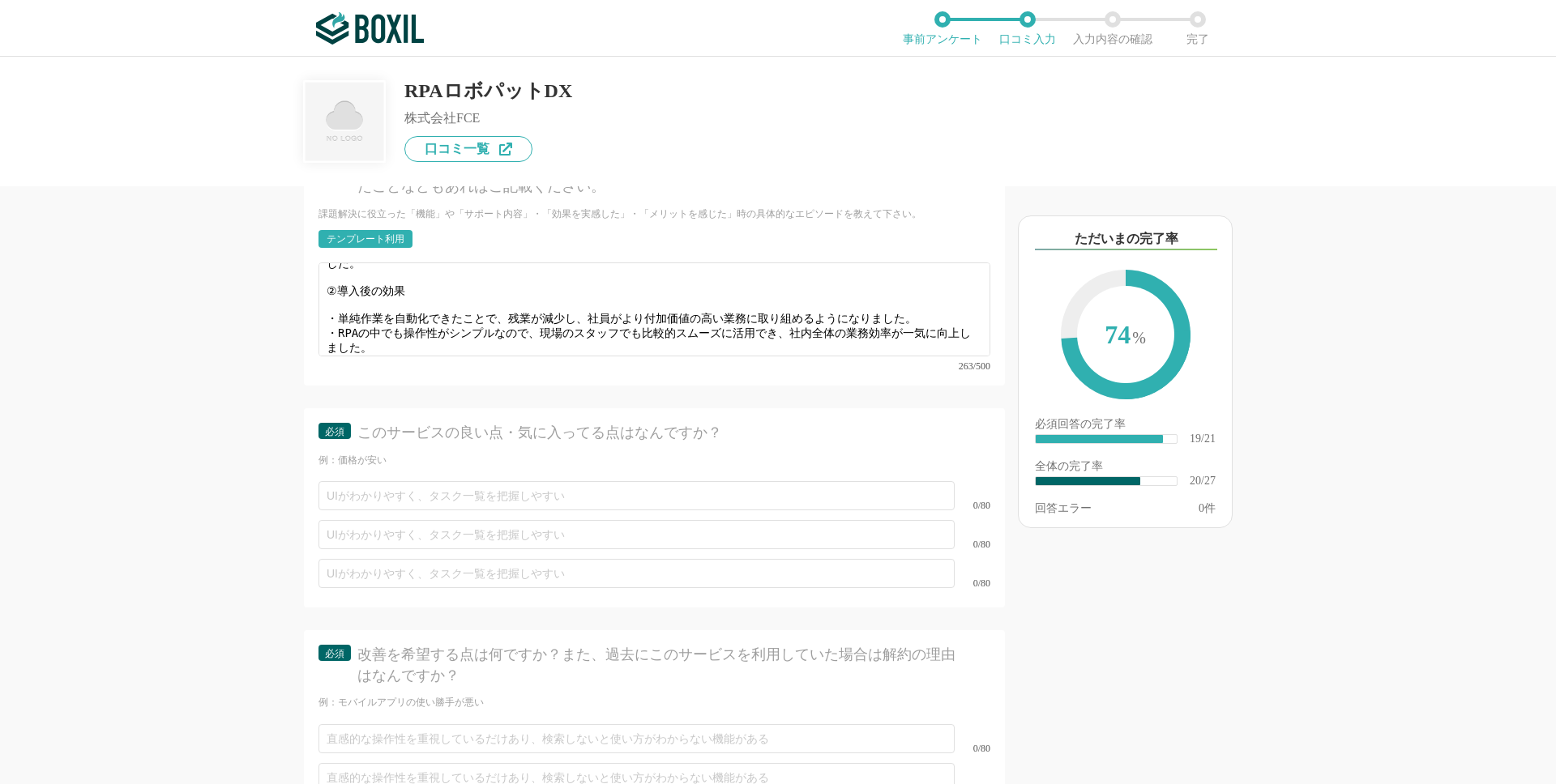
scroll to position [3180, 0]
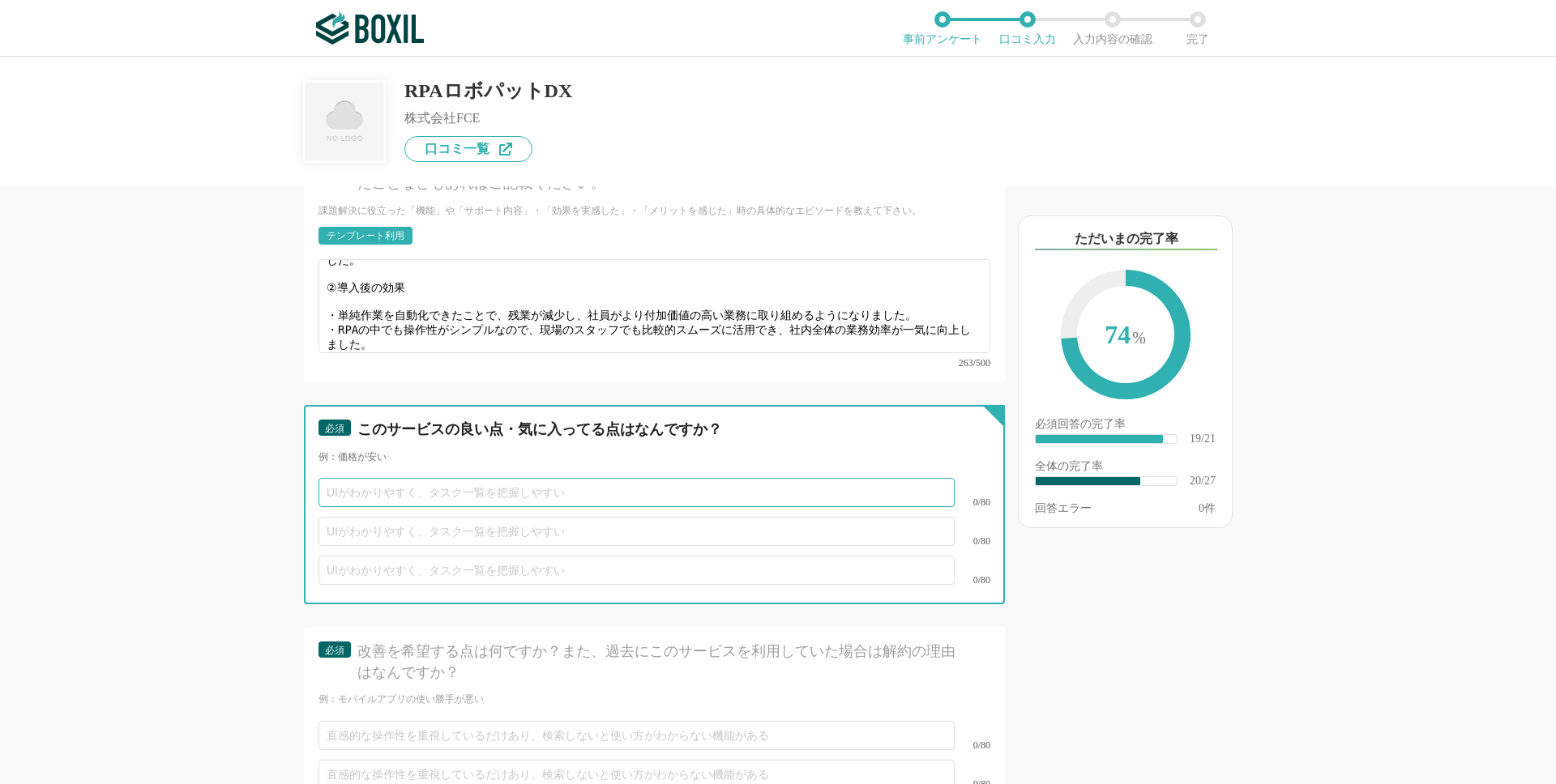
click at [495, 479] on input "text" at bounding box center [637, 493] width 637 height 29
paste input "直感的な操作性：専門的な知識がなくてもすぐにシナリオを作成でき、現場担当者でも扱いやすい。"
type input "直感的な操作性：専門的な知識がなくてもすぐにシナリオを作成でき、現場担当者でも扱いやすい。"
drag, startPoint x: 419, startPoint y: 483, endPoint x: 350, endPoint y: 481, distance: 69.0
click at [350, 481] on input "直感的な操作性：専門的な知識がなくてもすぐにシナリオを作成でき、現場担当者でも扱いやすい。" at bounding box center [637, 493] width 637 height 29
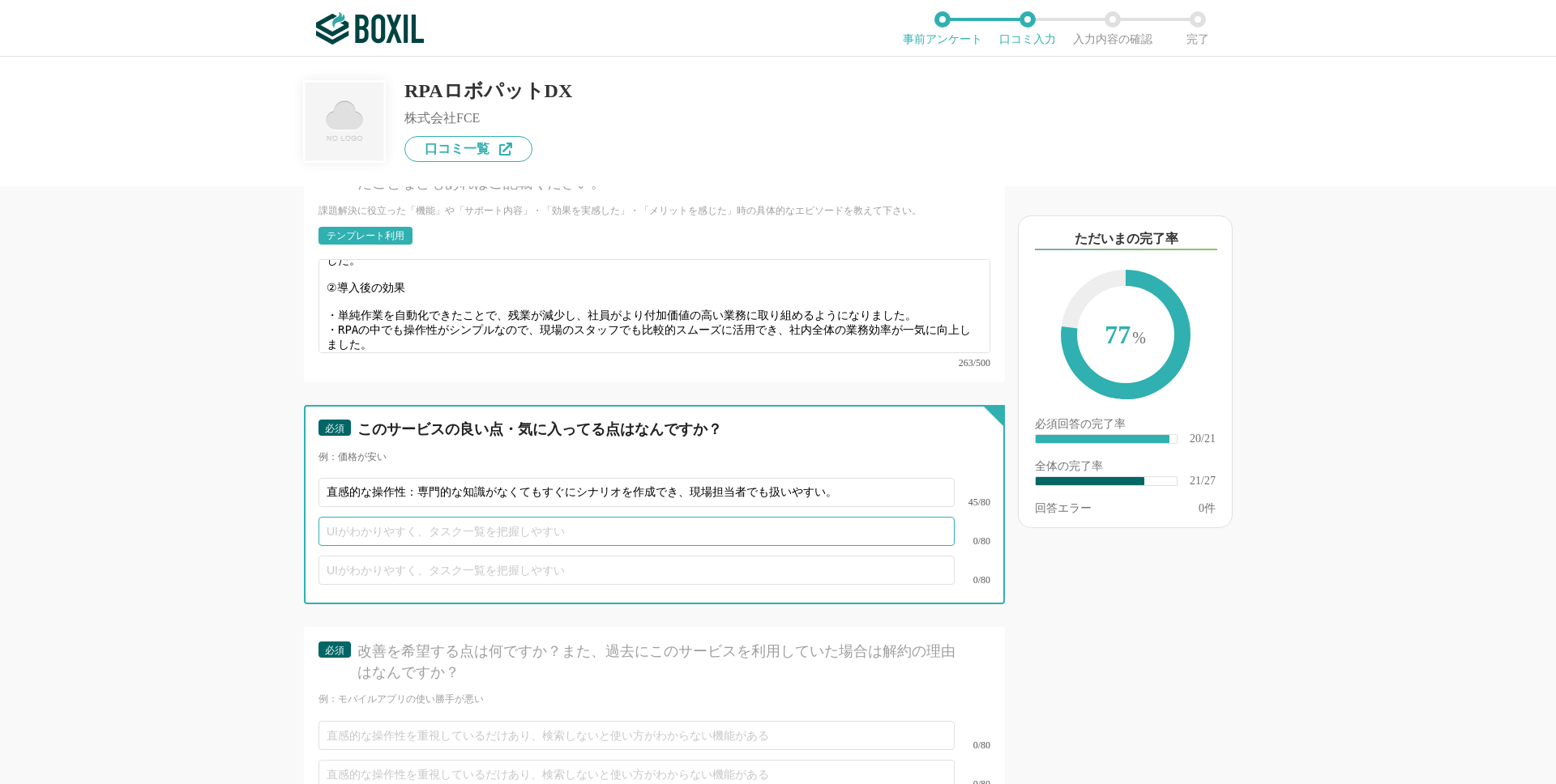
click at [345, 522] on input "text" at bounding box center [637, 531] width 637 height 29
paste input "導入スピード：大掛かりなシステム開発をせずとも短期間で導入できた。"
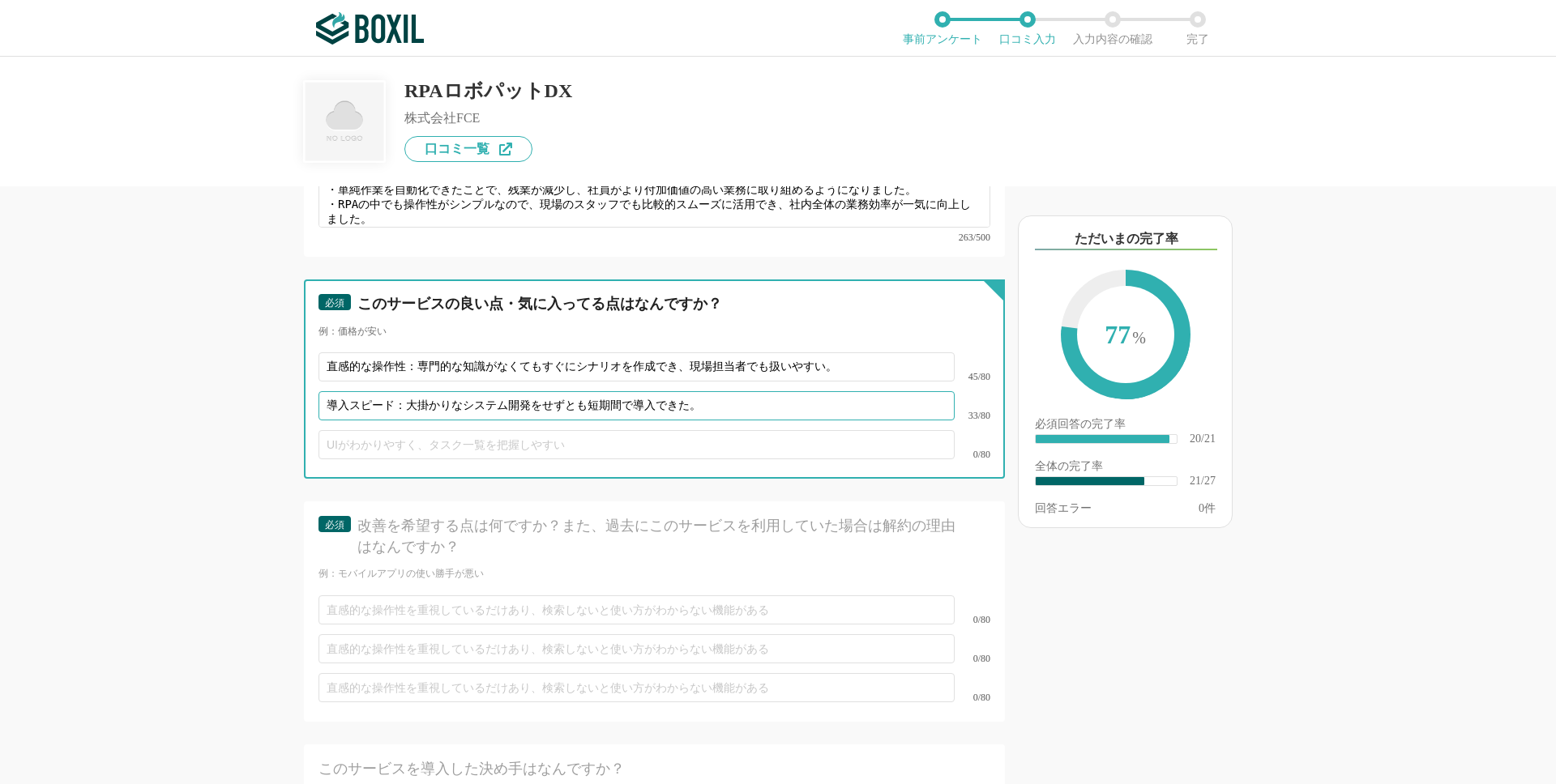
scroll to position [3315, 0]
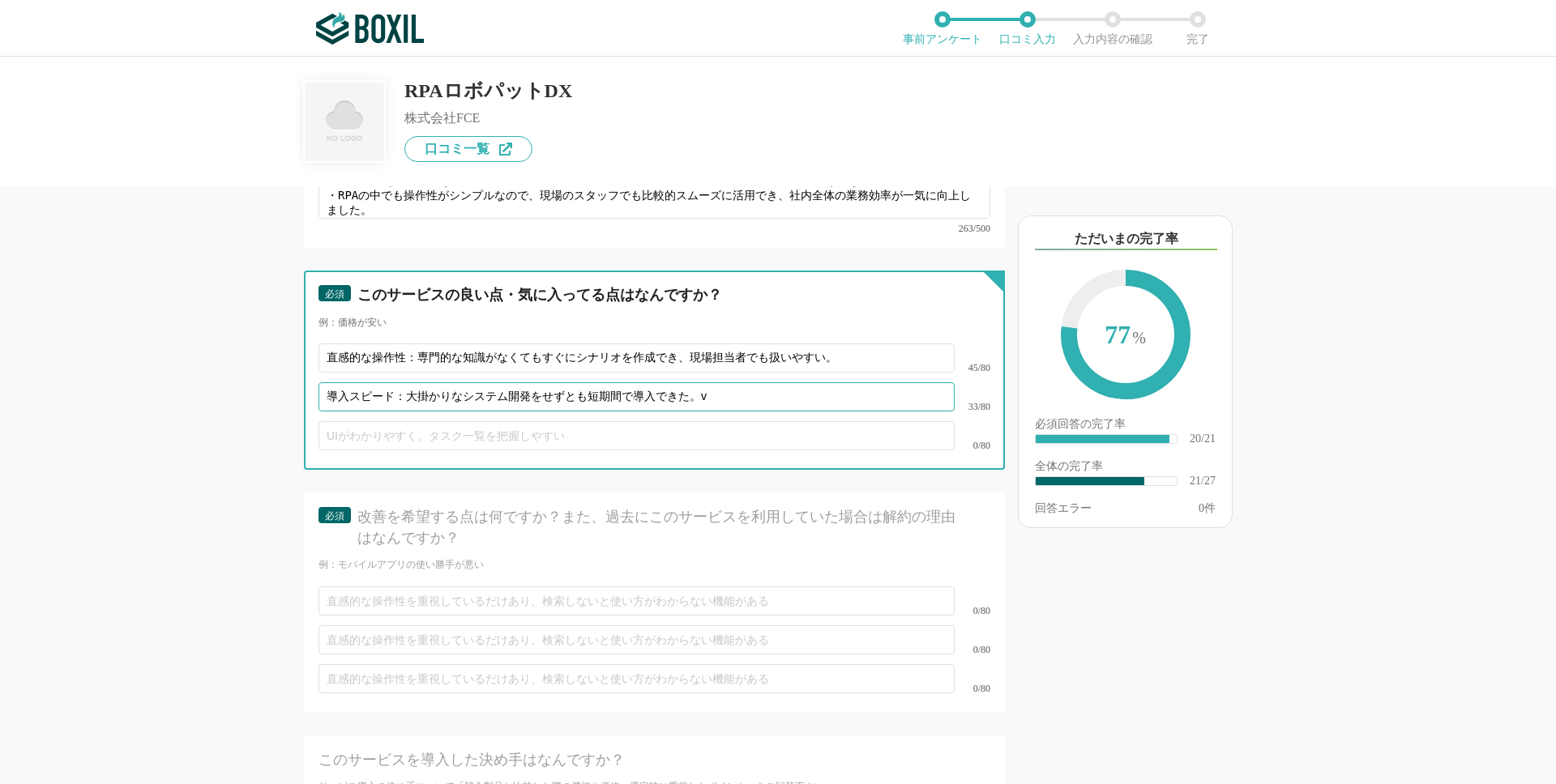
type input "導入スピード：大掛かりなシステム開発をせずとも短期間で導入できた。v"
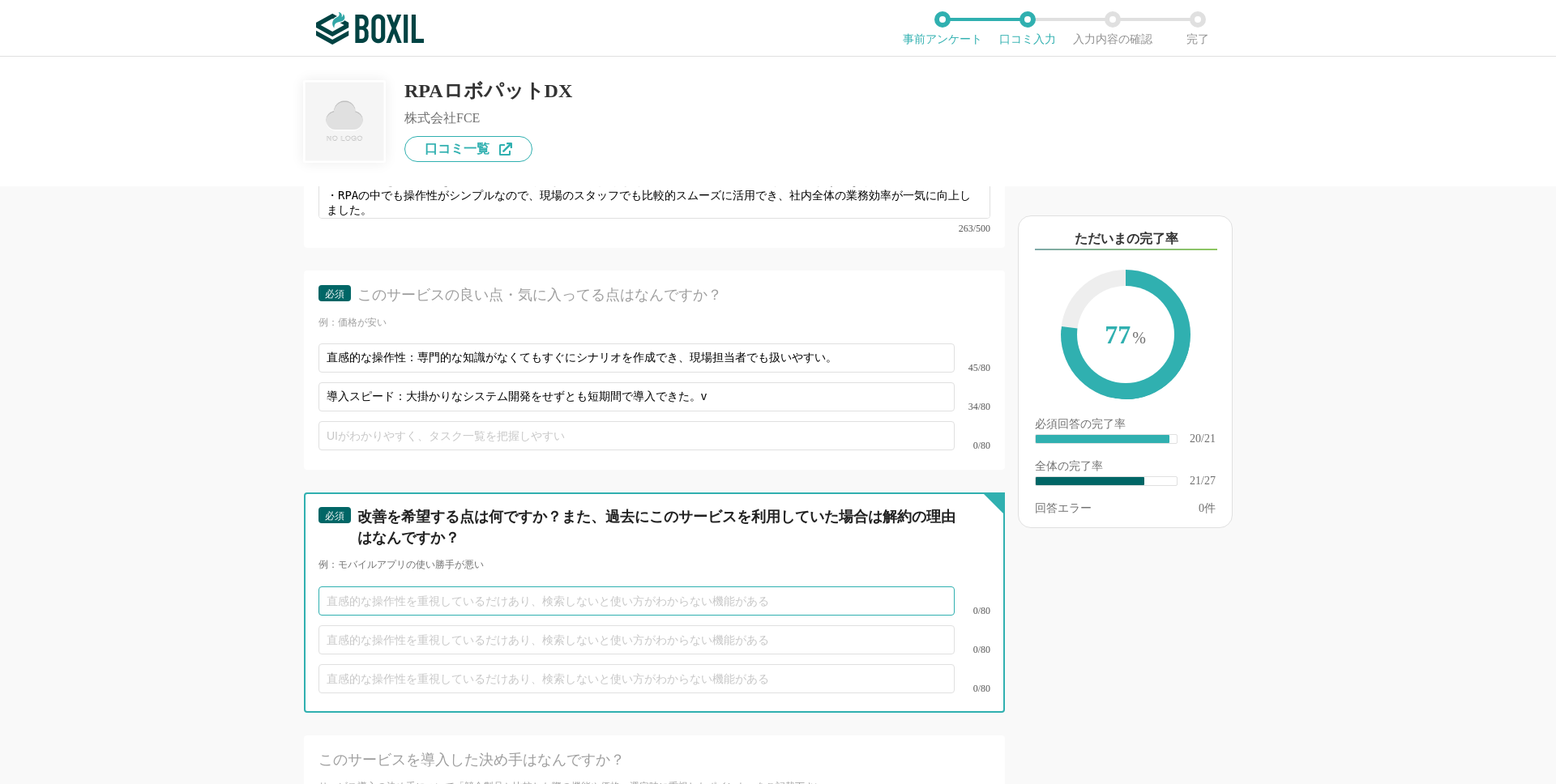
click at [364, 591] on input "text" at bounding box center [637, 601] width 637 height 29
paste input "シンプルな作業は簡単に自動化できるが、少し複雑な業務を組もうとすると専門知識が必要になり、ハードルが上がる。もっと直感的に組めると助かる。"
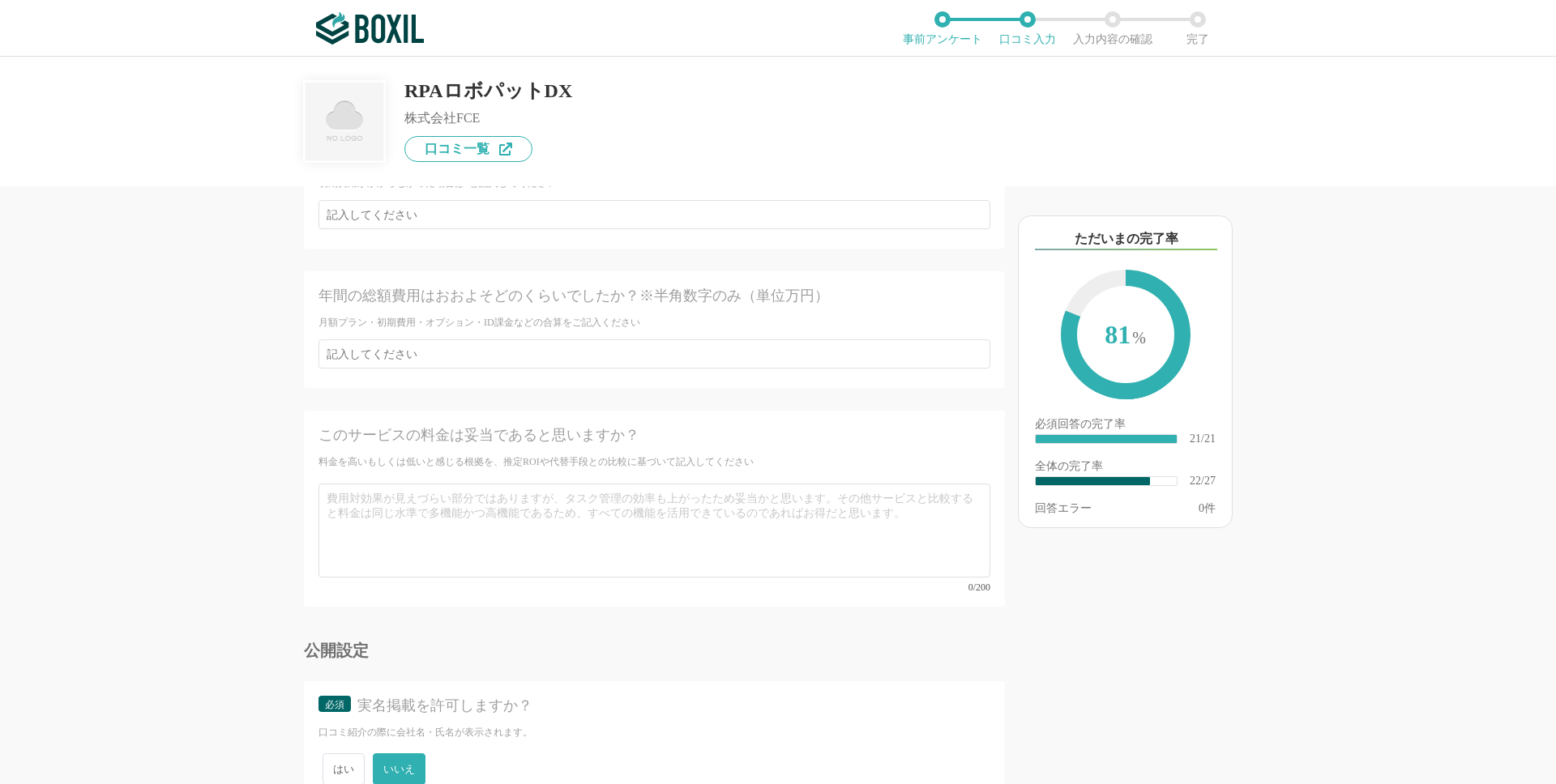
scroll to position [4223, 0]
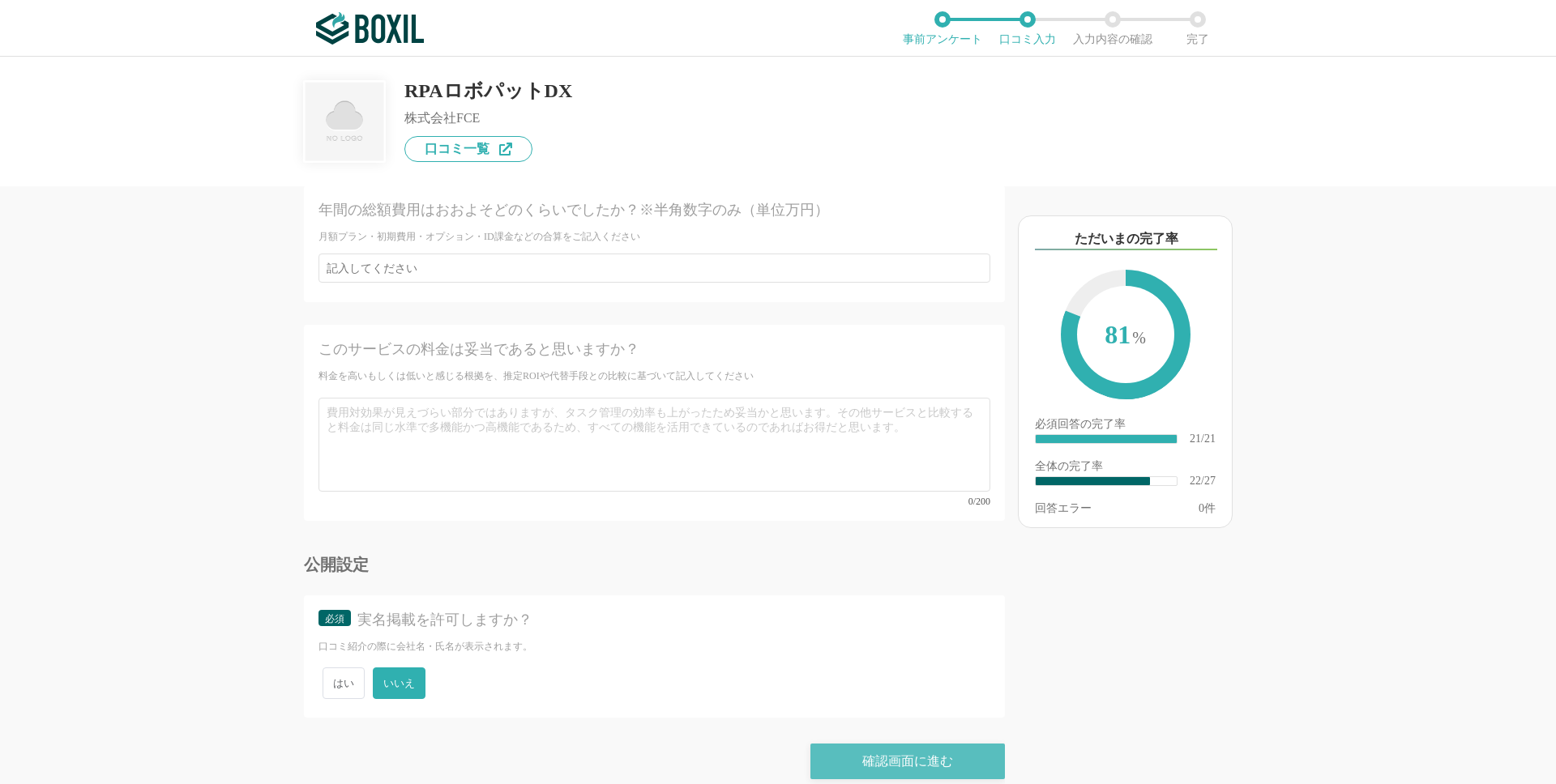
type input "シンプルな作業は簡単に自動化できるが、少し複雑な業務を組もうとすると専門知識が必要になり、ハードルが上がる。もっと直感的に組めると助かる。"
click at [850, 744] on div "確認画面に進む" at bounding box center [908, 761] width 194 height 35
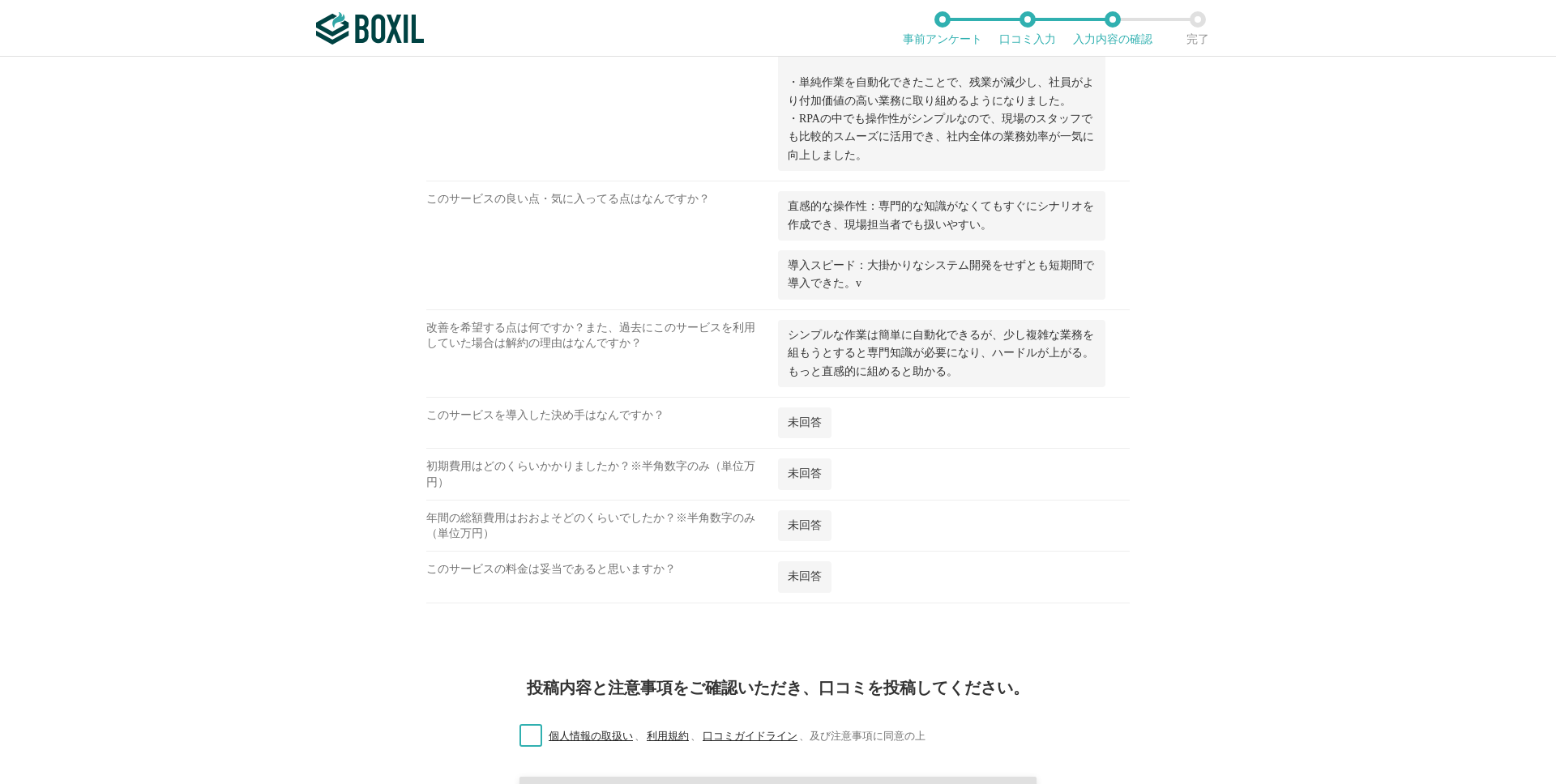
scroll to position [1909, 0]
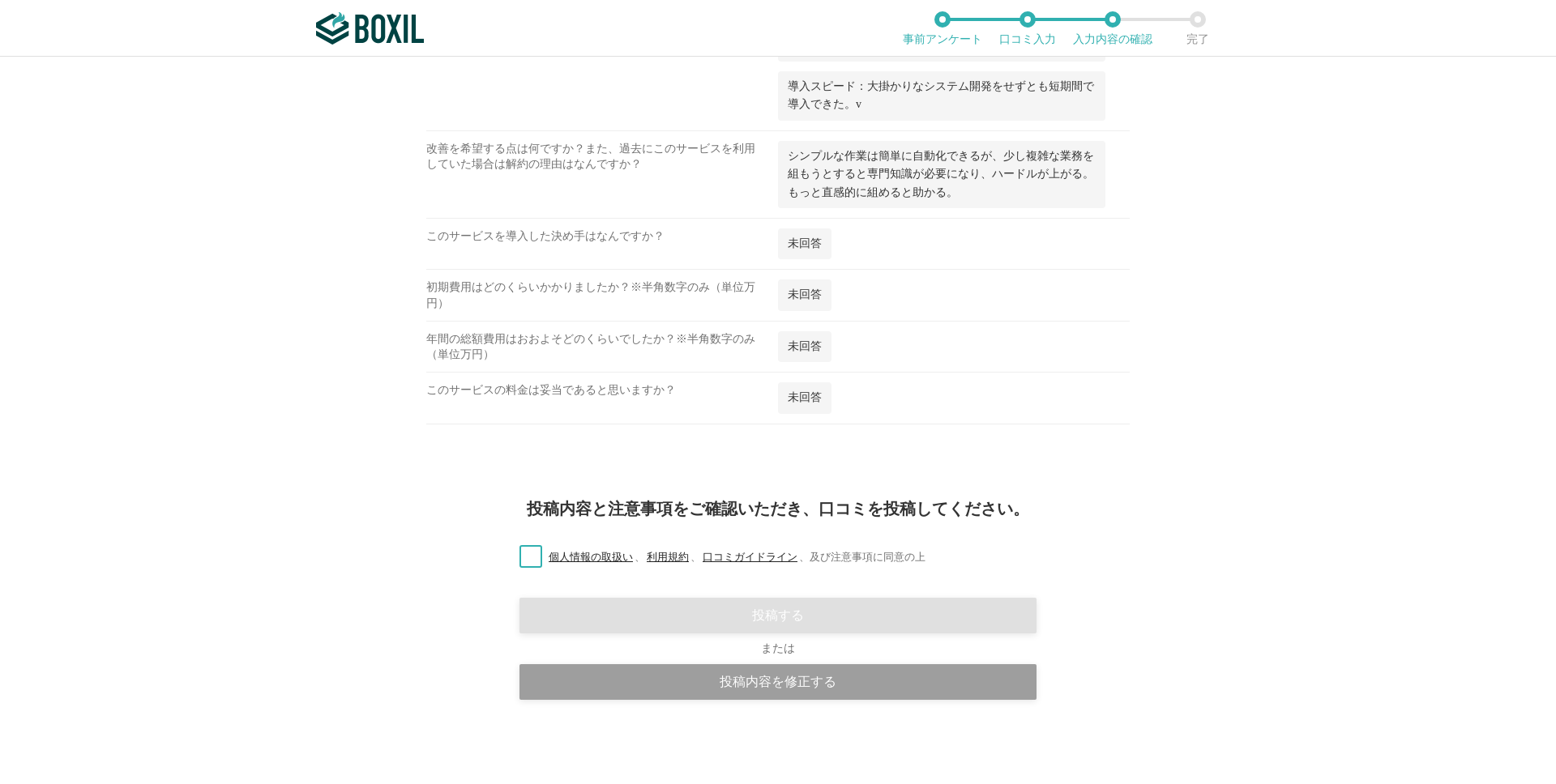
click at [525, 562] on label "個人情報の取扱い 、 利用規約 、 口コミガイドライン 、 及び注意事項に同意の上" at bounding box center [716, 558] width 419 height 17
click at [0, 0] on input "個人情報の取扱い 、 利用規約 、 口コミガイドライン 、 及び注意事項に同意の上" at bounding box center [0, 0] width 0 height 0
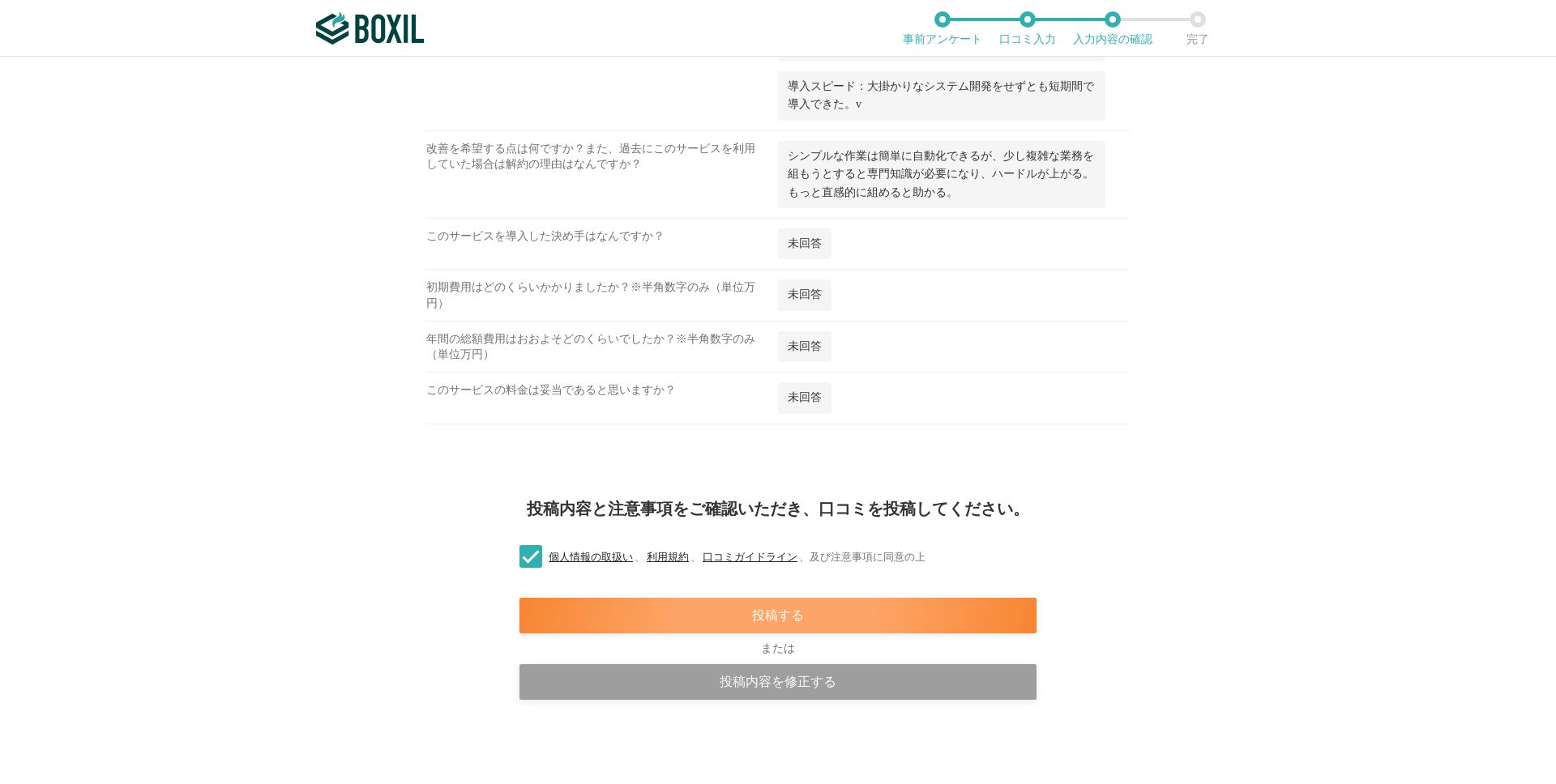
click at [686, 611] on div "投稿する" at bounding box center [778, 616] width 517 height 35
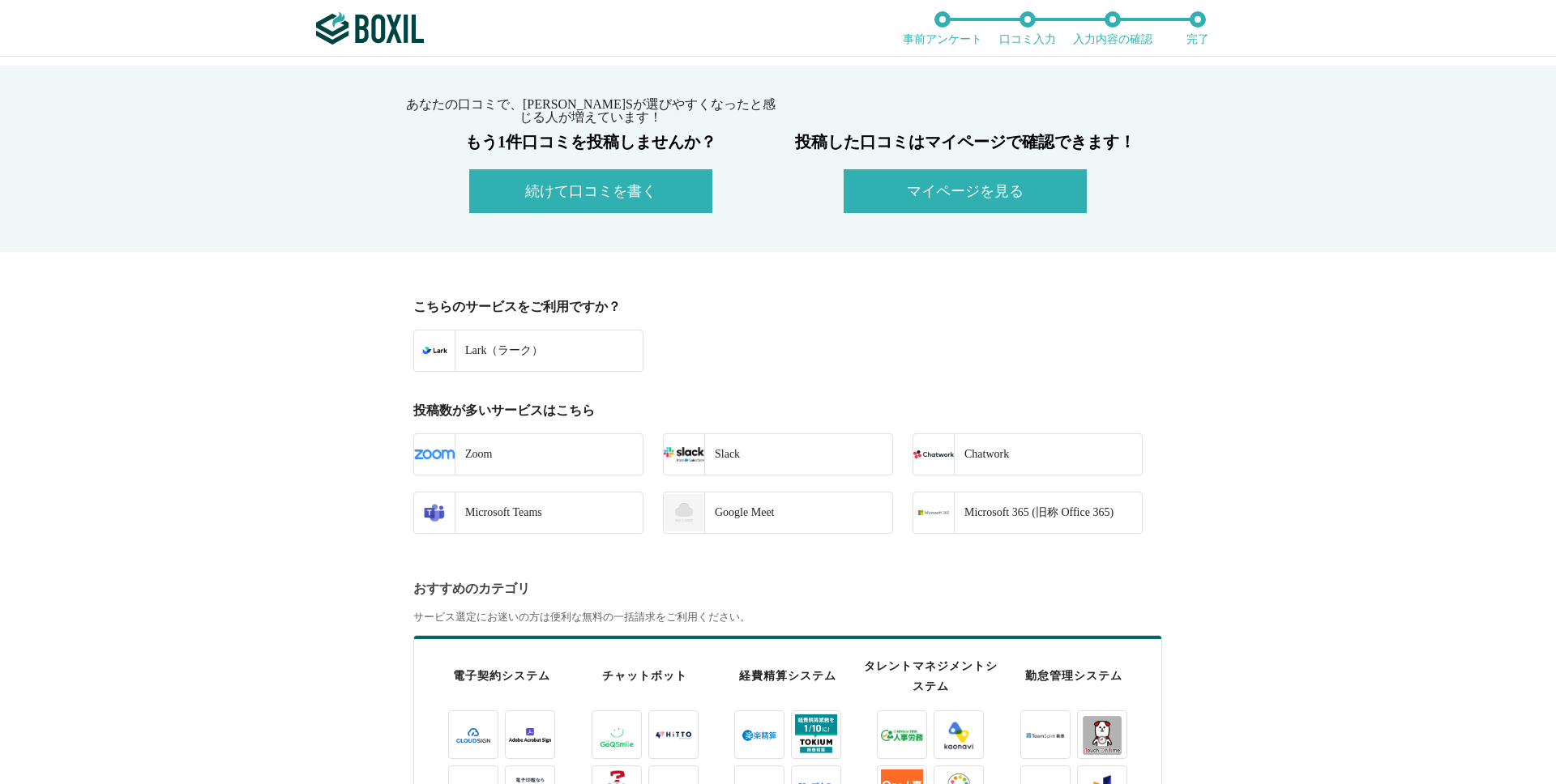
scroll to position [322, 0]
